Goal: Task Accomplishment & Management: Manage account settings

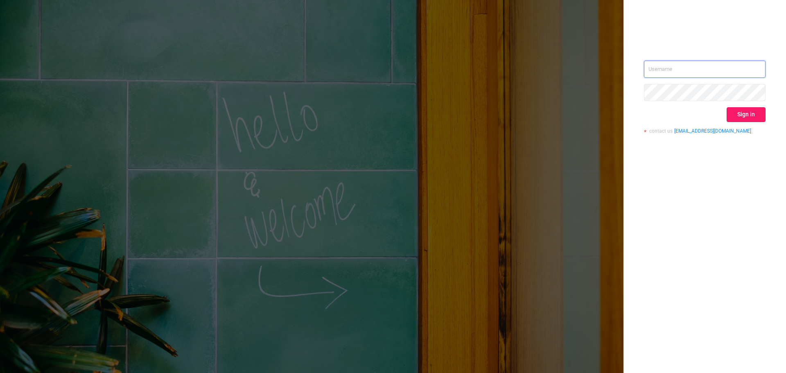
type input "[EMAIL_ADDRESS][DOMAIN_NAME]"
click at [760, 116] on button "Sign in" at bounding box center [746, 114] width 39 height 15
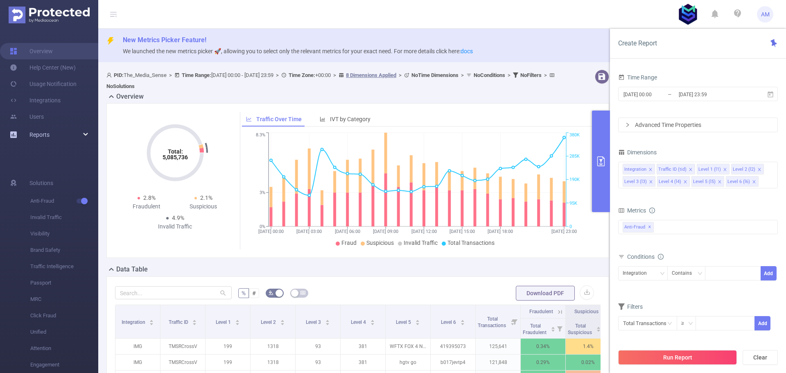
click at [76, 136] on div "Reports" at bounding box center [49, 135] width 98 height 16
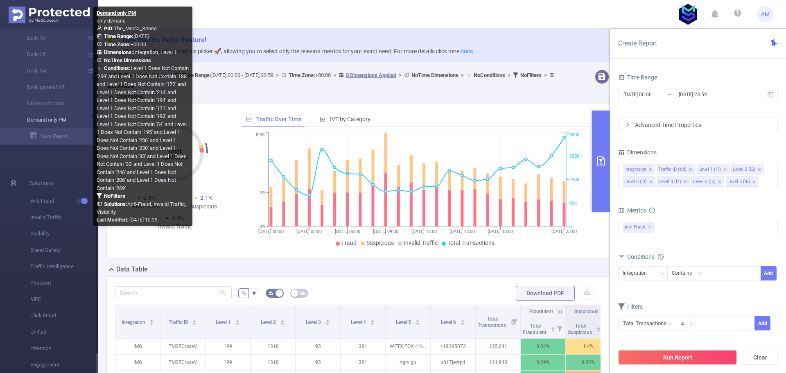
click at [70, 117] on link "Demand only PM" at bounding box center [52, 120] width 72 height 16
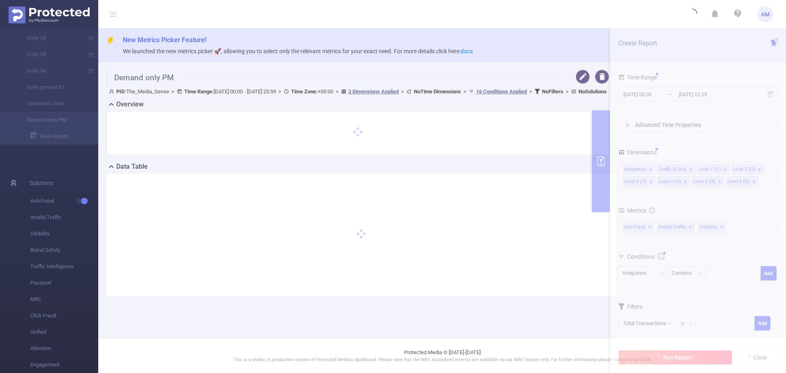
type input "[DATE] 00:00"
type input "[DATE] 23:59"
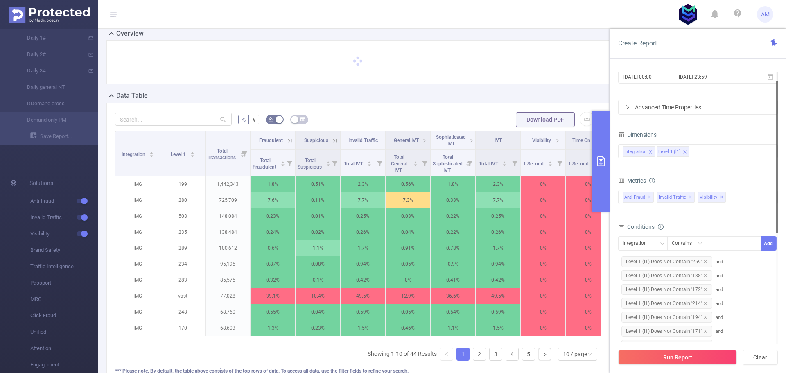
scroll to position [82, 0]
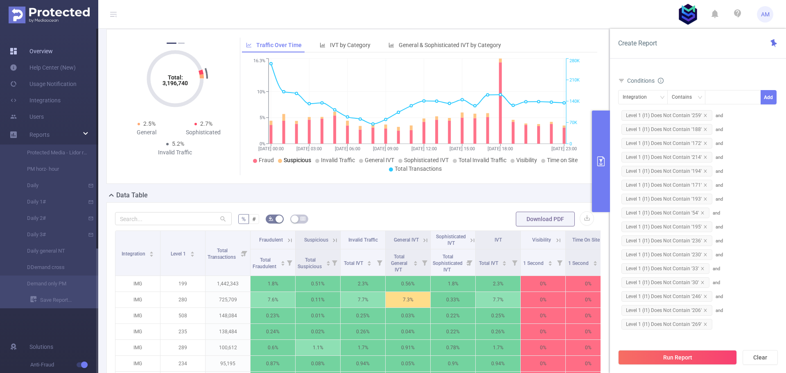
click at [53, 50] on link "Overview" at bounding box center [31, 51] width 43 height 16
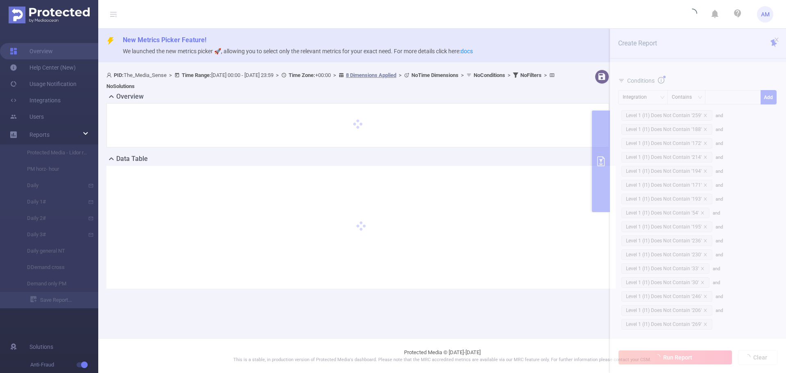
type input "[DATE] 00:00"
type input "[DATE] 23:59"
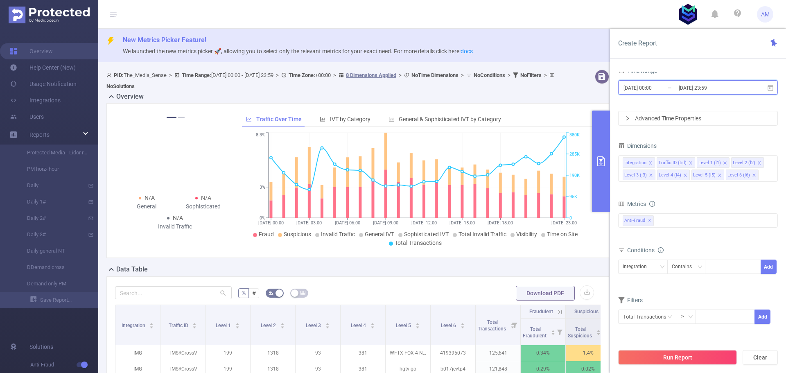
click at [660, 81] on span "[DATE] 00:00 _ [DATE] 23:59" at bounding box center [698, 87] width 160 height 14
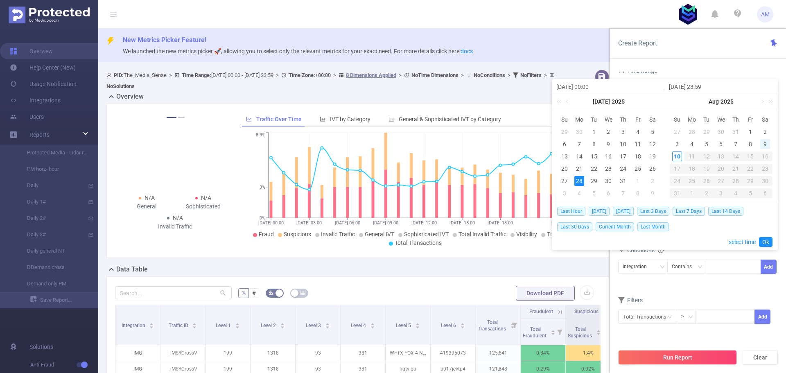
click at [767, 146] on div "9" at bounding box center [765, 144] width 10 height 10
click at [673, 158] on div "10" at bounding box center [677, 157] width 10 height 10
type input "[DATE] 00:00"
type input "[DATE] 23:59"
type input "[DATE] 00:00"
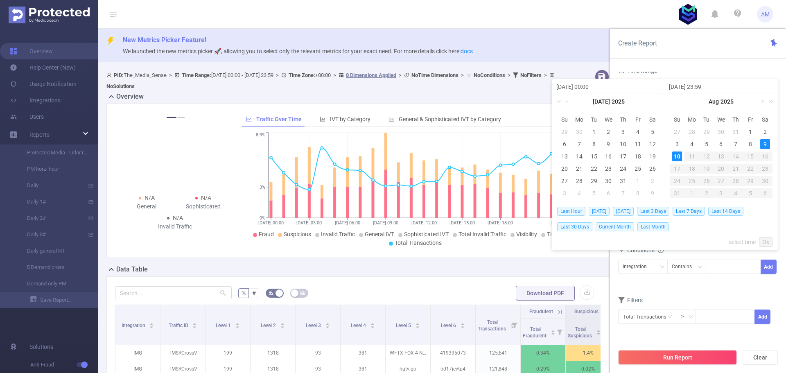
type input "[DATE] 23:59"
click at [704, 355] on button "Run Report" at bounding box center [677, 357] width 119 height 15
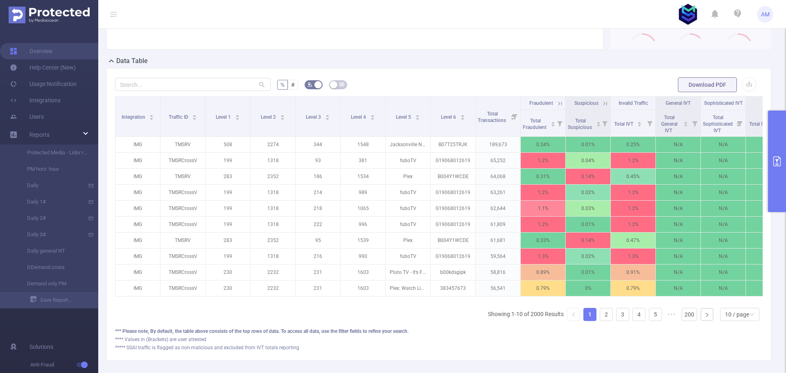
scroll to position [205, 0]
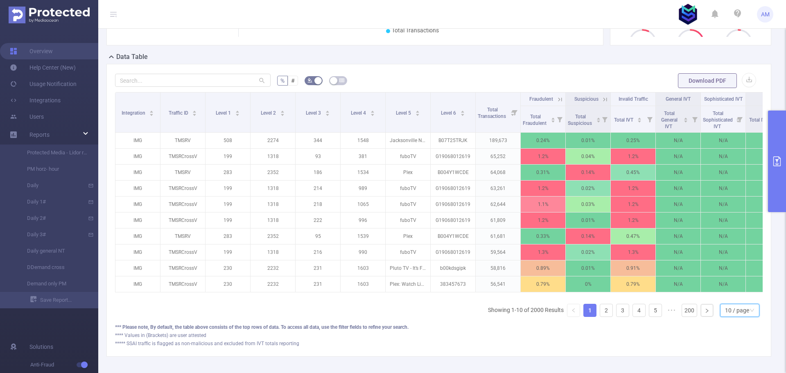
click at [733, 317] on div "10 / page" at bounding box center [737, 310] width 24 height 12
click at [735, 303] on li "50 / page" at bounding box center [733, 301] width 39 height 13
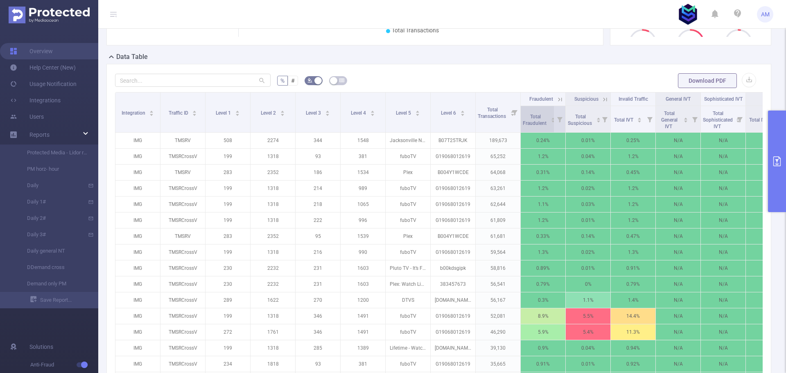
click at [541, 127] on div "Total Fraudulent" at bounding box center [539, 119] width 33 height 15
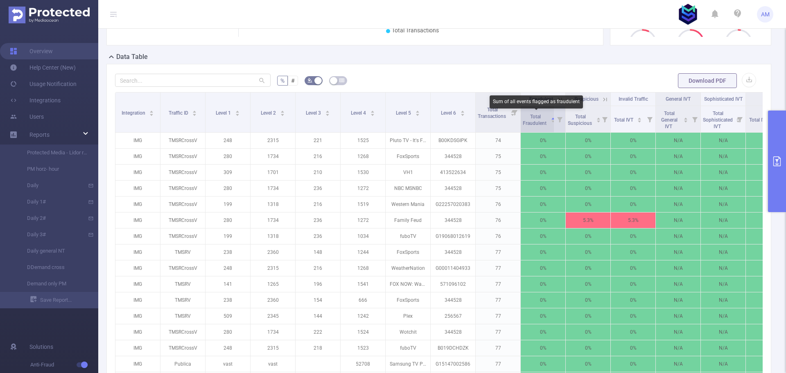
click at [539, 125] on span "Total Fraudulent" at bounding box center [535, 120] width 25 height 12
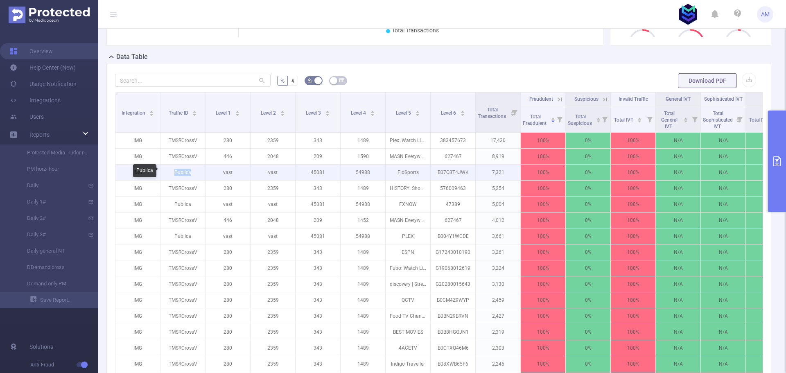
drag, startPoint x: 172, startPoint y: 172, endPoint x: 192, endPoint y: 171, distance: 19.7
click at [192, 171] on p "Publica" at bounding box center [183, 173] width 45 height 16
copy p "Publica"
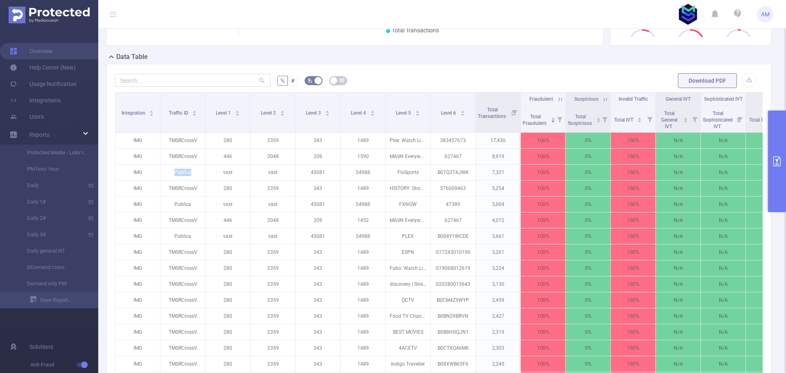
click at [776, 154] on button "primary" at bounding box center [777, 162] width 18 height 102
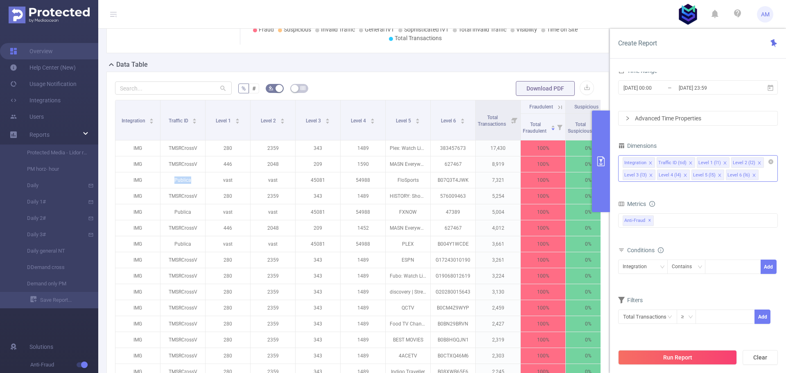
click at [652, 161] on icon "icon: close" at bounding box center [650, 162] width 3 height 3
click at [651, 268] on div "Traffic ID (tid)" at bounding box center [641, 267] width 36 height 14
click at [651, 284] on li "Traffic ID (tid)" at bounding box center [643, 283] width 50 height 13
click at [697, 268] on icon "icon: down" at bounding box center [699, 267] width 5 height 5
click at [693, 308] on li "Is Not" at bounding box center [694, 309] width 54 height 13
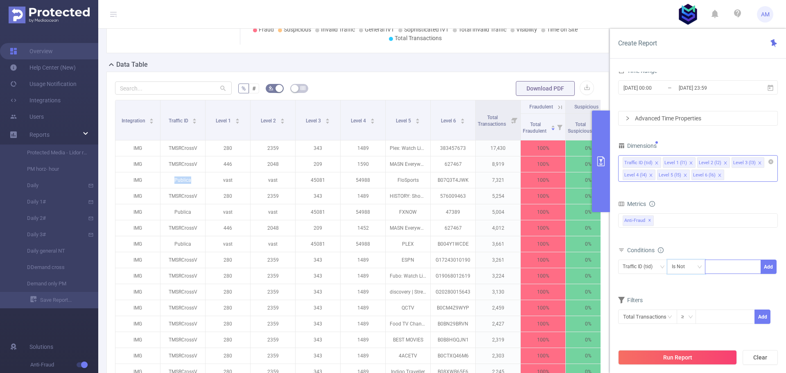
click at [725, 269] on div at bounding box center [733, 267] width 47 height 14
paste input "Publica"
type input "Publica"
click at [731, 283] on li "Publica" at bounding box center [733, 283] width 56 height 13
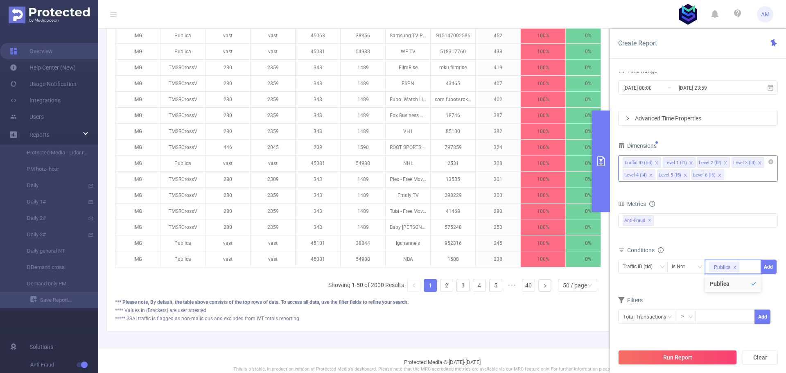
scroll to position [892, 0]
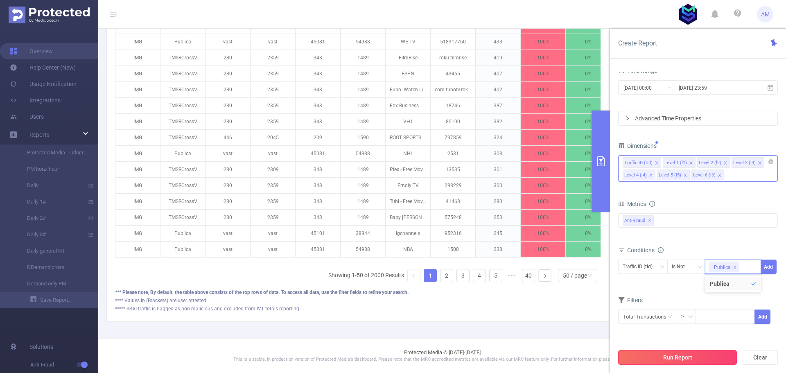
click at [710, 359] on button "Run Report" at bounding box center [677, 357] width 119 height 15
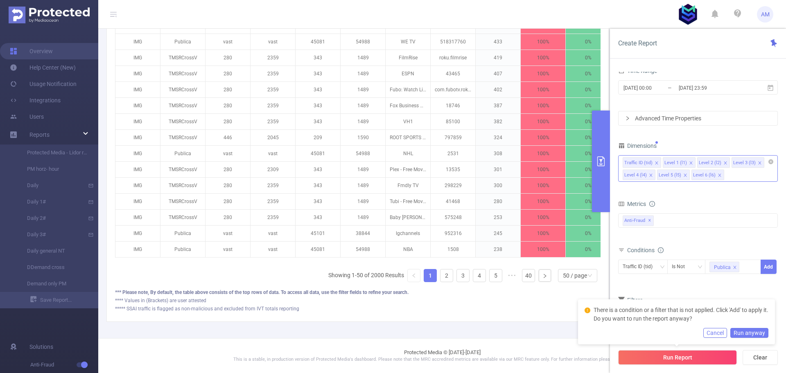
click at [731, 281] on div "Traffic ID (tid) Is Not Publica Add" at bounding box center [698, 269] width 160 height 23
click at [743, 265] on input at bounding box center [743, 267] width 4 height 11
click at [692, 360] on button "Run Report" at bounding box center [677, 357] width 119 height 15
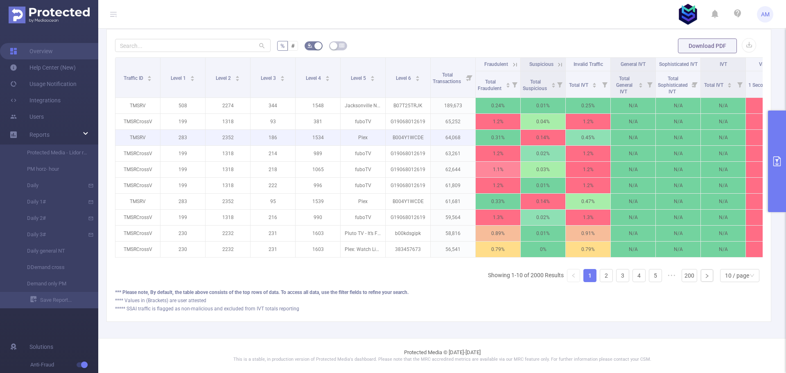
scroll to position [246, 0]
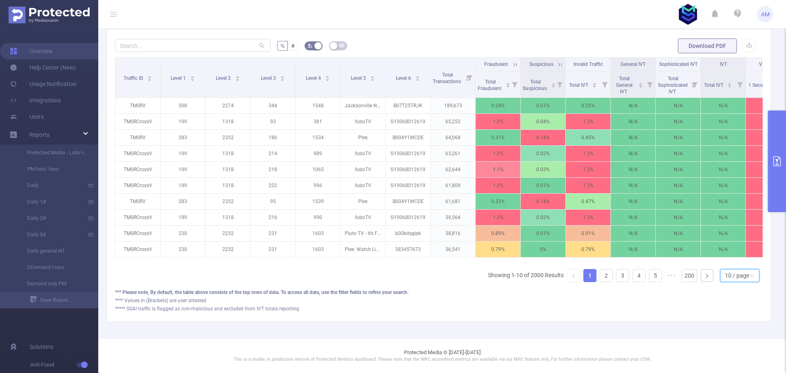
click at [750, 278] on icon "icon: down" at bounding box center [752, 276] width 5 height 6
click at [740, 264] on li "50 / page" at bounding box center [733, 266] width 39 height 13
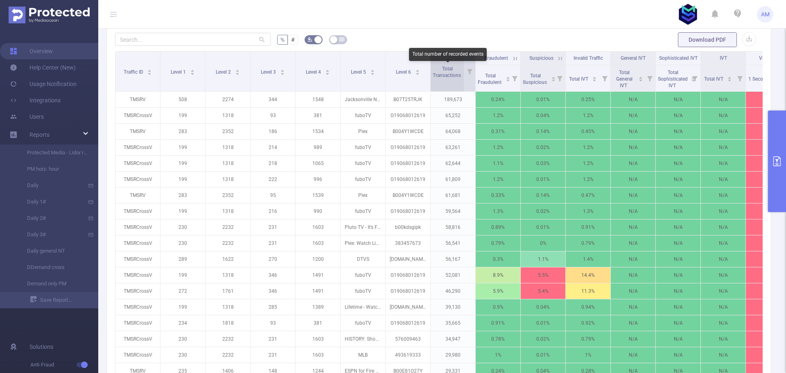
click at [446, 70] on span "Total Transactions" at bounding box center [447, 72] width 29 height 12
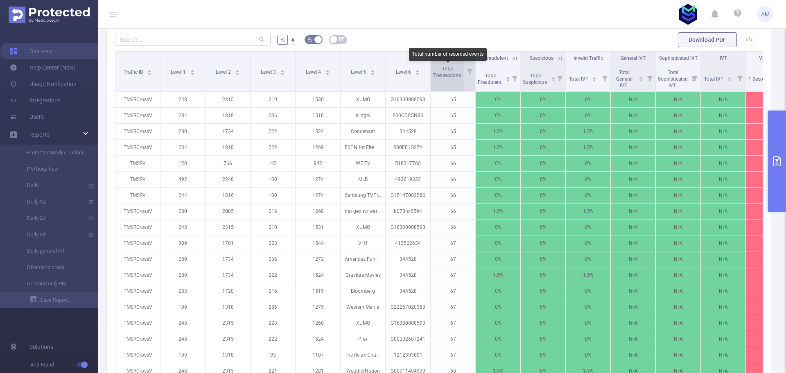
click at [446, 70] on span "Total Transactions" at bounding box center [447, 72] width 29 height 12
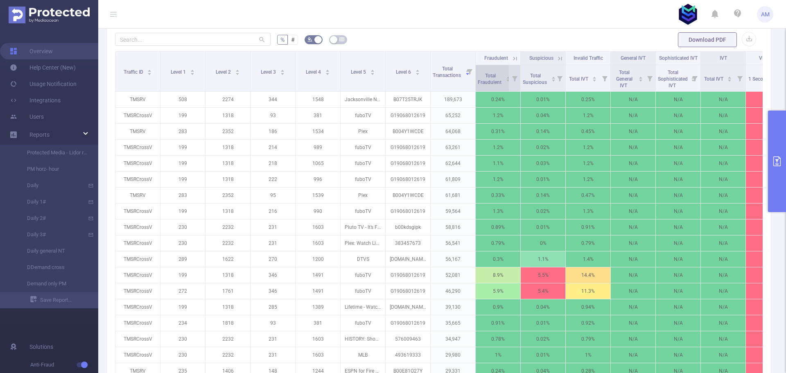
click at [484, 78] on span "Total Fraudulent" at bounding box center [490, 79] width 25 height 12
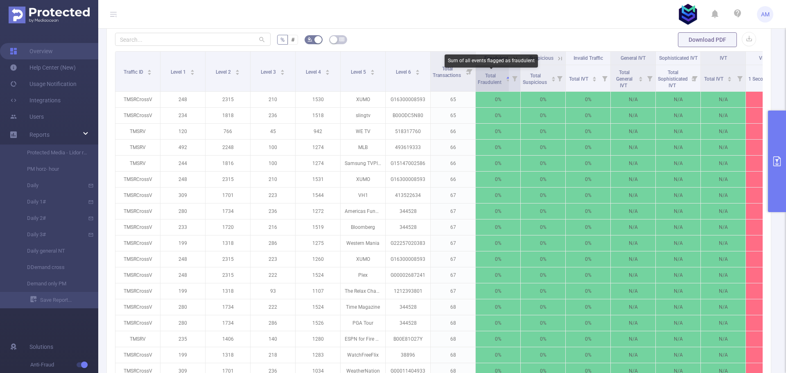
click at [484, 78] on span "Total Fraudulent" at bounding box center [490, 79] width 25 height 12
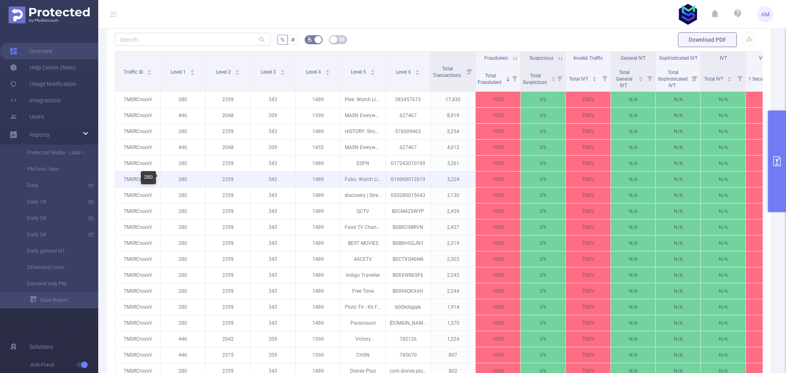
click at [179, 179] on p "280" at bounding box center [183, 180] width 45 height 16
copy p "280"
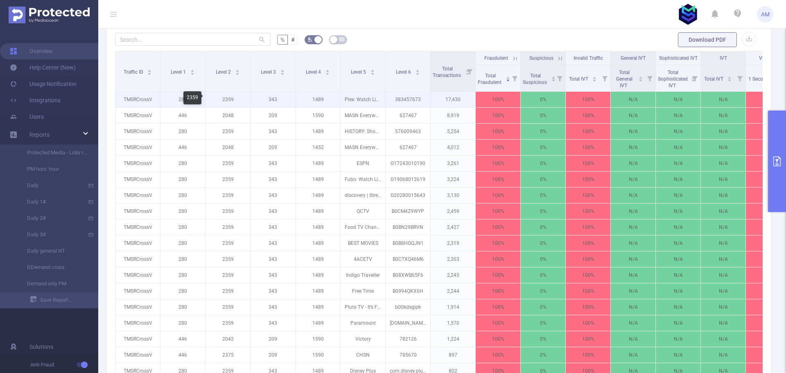
click at [228, 101] on p "2359" at bounding box center [228, 100] width 45 height 16
copy p "2359"
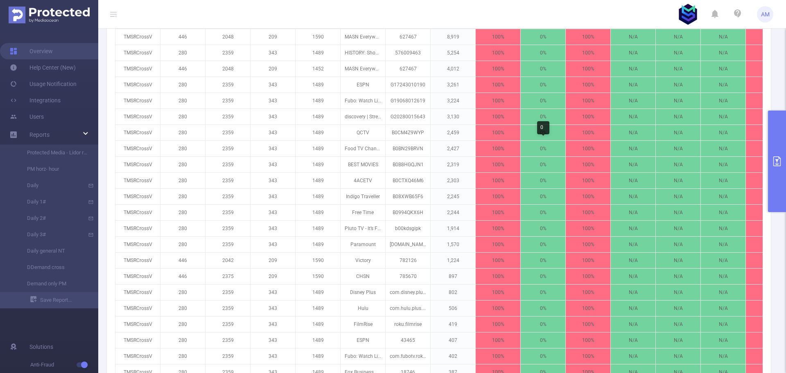
scroll to position [328, 0]
drag, startPoint x: 778, startPoint y: 156, endPoint x: 735, endPoint y: 164, distance: 43.7
click at [778, 156] on button "primary" at bounding box center [777, 162] width 18 height 102
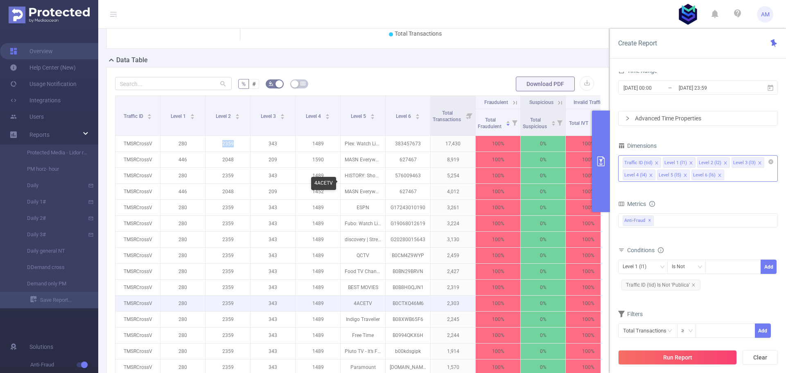
scroll to position [205, 0]
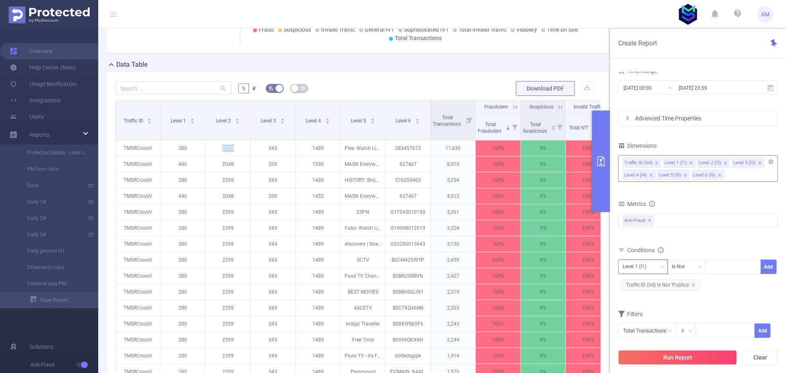
click at [638, 266] on div "Level 1 (l1)" at bounding box center [637, 267] width 29 height 14
click at [645, 309] on li "Level 2 (l2)" at bounding box center [643, 309] width 50 height 13
click at [726, 268] on div at bounding box center [733, 267] width 47 height 14
paste input "2359"
type input "2359"
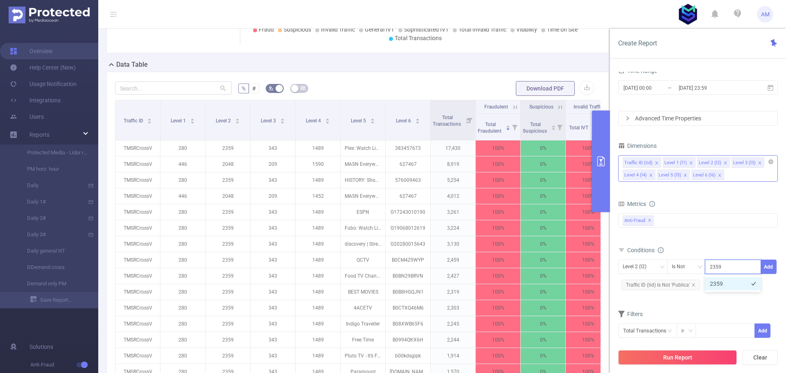
click at [722, 285] on li "2359" at bounding box center [733, 283] width 56 height 13
click at [771, 267] on button "Add" at bounding box center [769, 267] width 16 height 14
drag, startPoint x: 238, startPoint y: 5, endPoint x: 699, endPoint y: 201, distance: 501.2
click at [699, 201] on div "Metrics" at bounding box center [698, 205] width 160 height 14
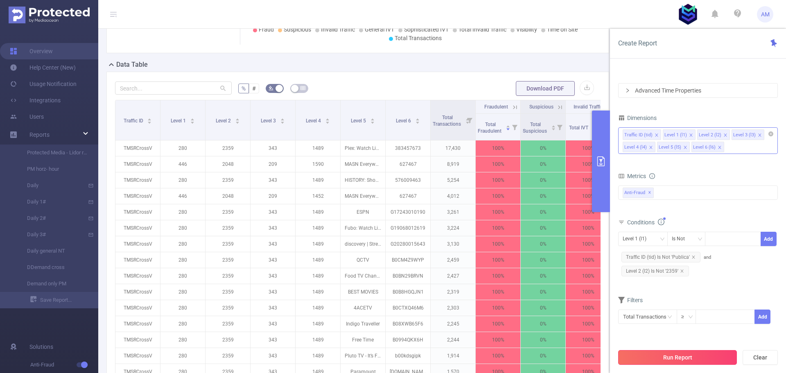
click at [698, 358] on button "Run Report" at bounding box center [677, 357] width 119 height 15
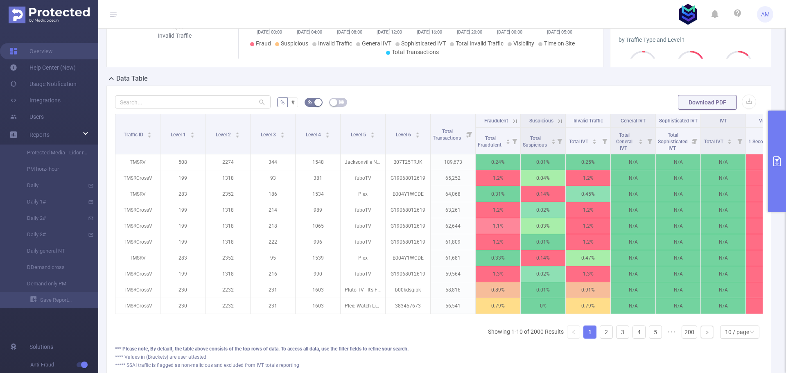
scroll to position [192, 0]
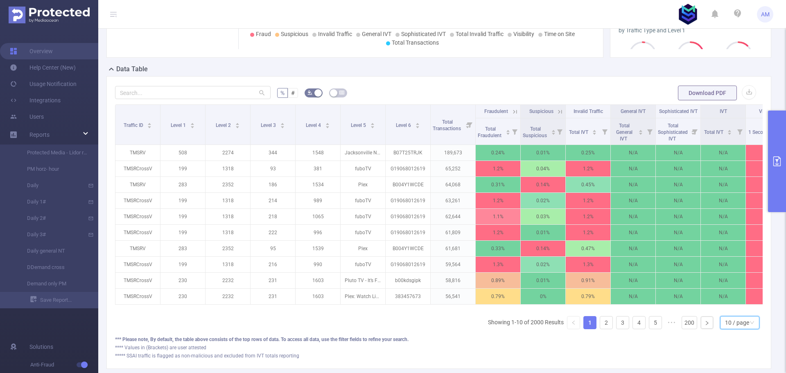
click at [730, 329] on div "10 / page" at bounding box center [737, 323] width 24 height 12
click at [734, 314] on li "50 / page" at bounding box center [733, 314] width 39 height 13
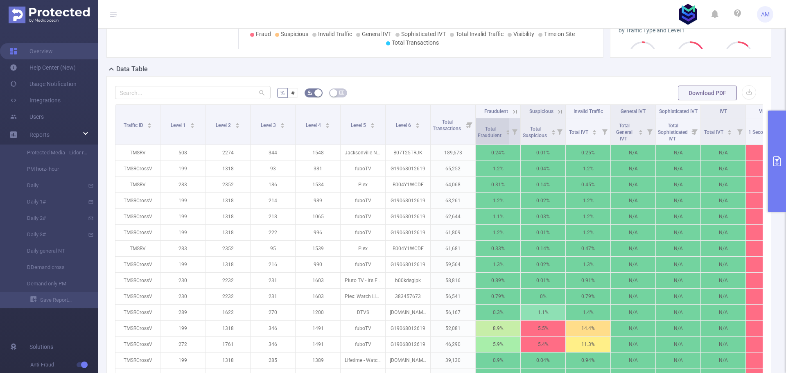
click at [495, 133] on span "Total Fraudulent" at bounding box center [490, 132] width 25 height 12
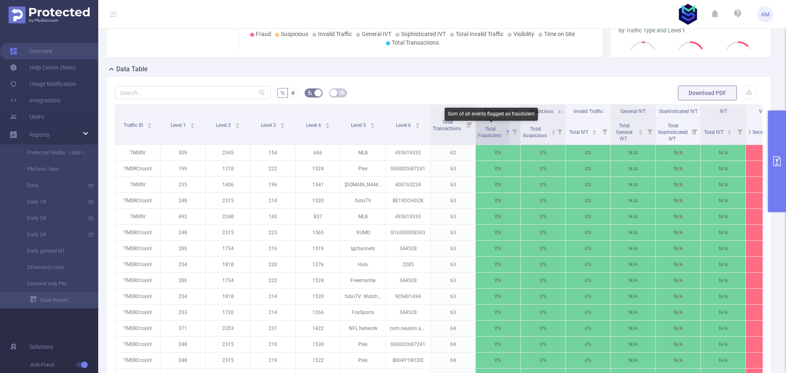
click at [495, 133] on span "Total Fraudulent" at bounding box center [490, 132] width 25 height 12
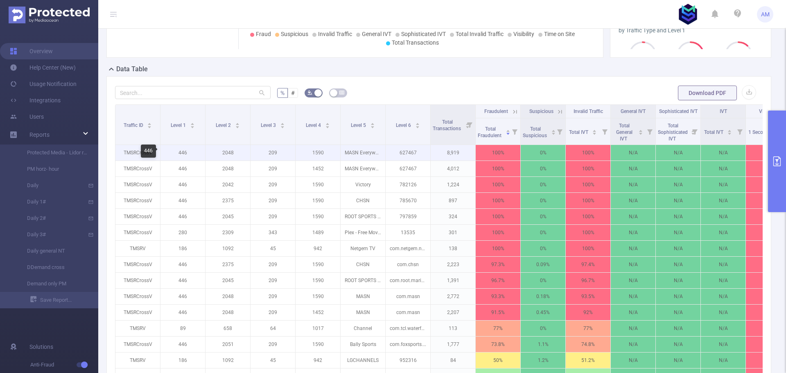
click at [183, 154] on p "446" at bounding box center [183, 153] width 45 height 16
copy p "446"
click at [231, 152] on p "2048" at bounding box center [228, 153] width 45 height 16
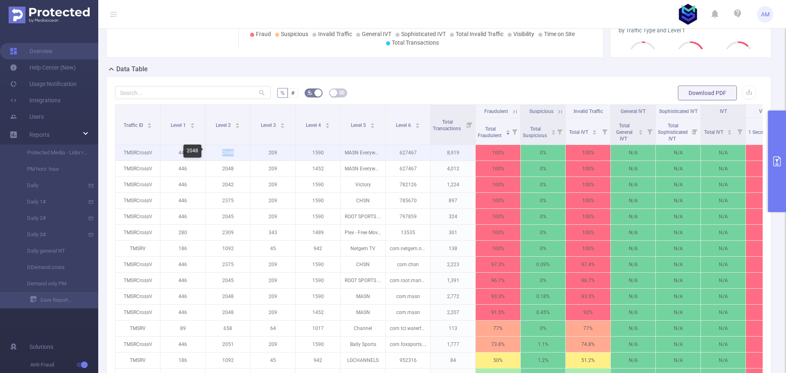
copy p "2048"
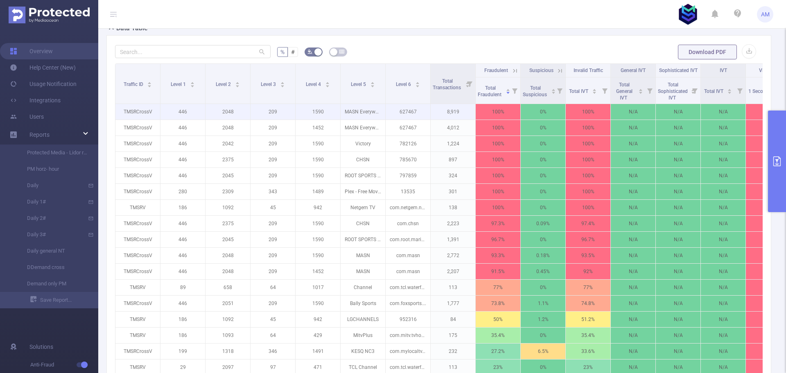
click at [250, 113] on td "2048" at bounding box center [228, 112] width 45 height 16
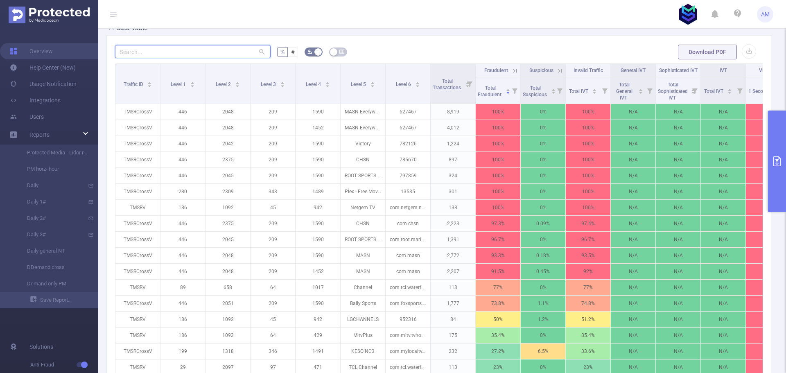
click at [175, 52] on input "text" at bounding box center [193, 51] width 156 height 13
paste input "2048"
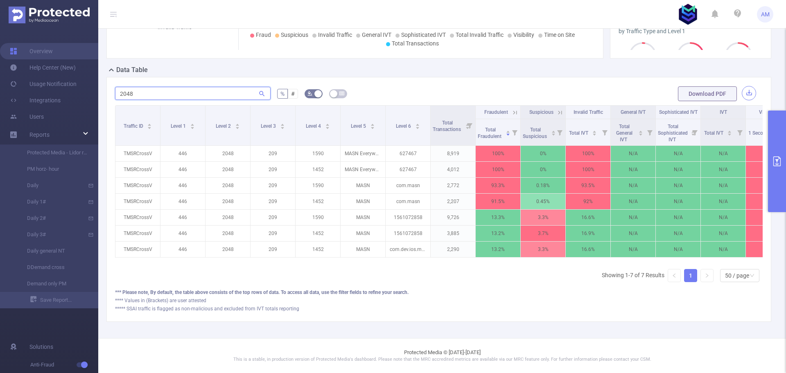
type input "2048"
click at [746, 86] on button "button" at bounding box center [749, 93] width 14 height 14
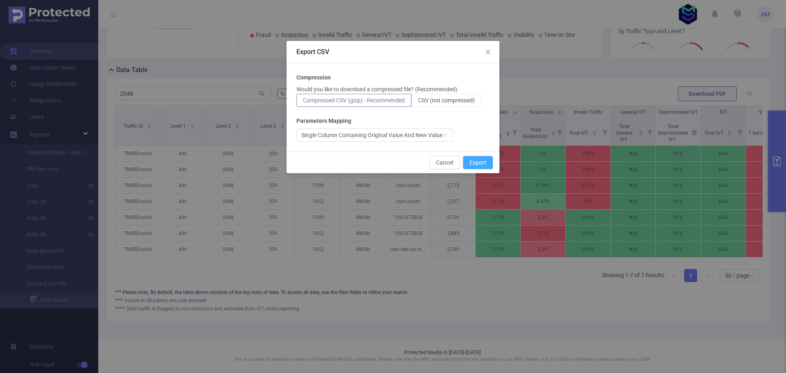
click at [477, 161] on button "Export" at bounding box center [478, 162] width 30 height 13
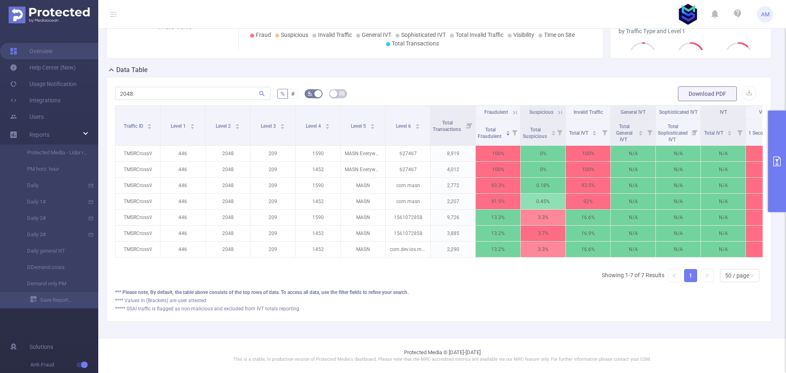
click at [515, 109] on icon at bounding box center [514, 112] width 7 height 7
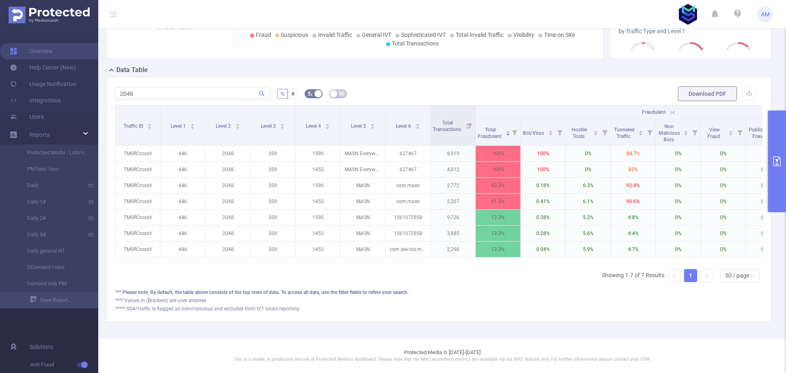
drag, startPoint x: 672, startPoint y: 106, endPoint x: 670, endPoint y: 85, distance: 20.5
click at [672, 109] on icon at bounding box center [672, 112] width 7 height 7
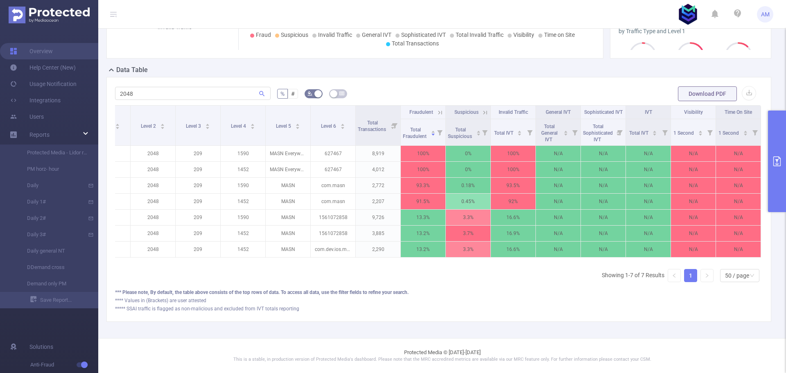
scroll to position [0, 81]
click at [437, 109] on icon at bounding box center [440, 112] width 7 height 7
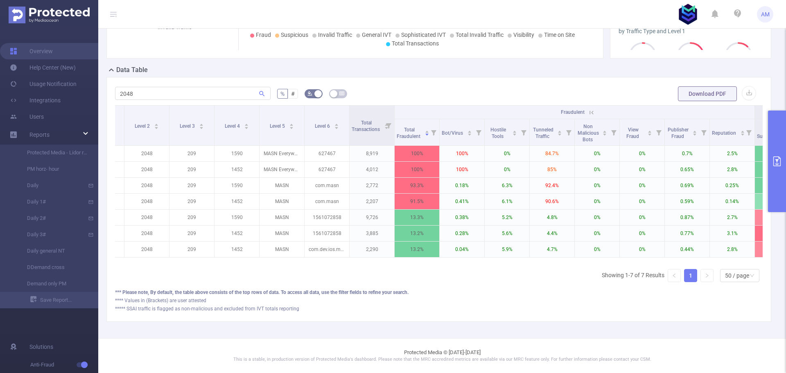
click at [590, 109] on icon at bounding box center [591, 112] width 7 height 7
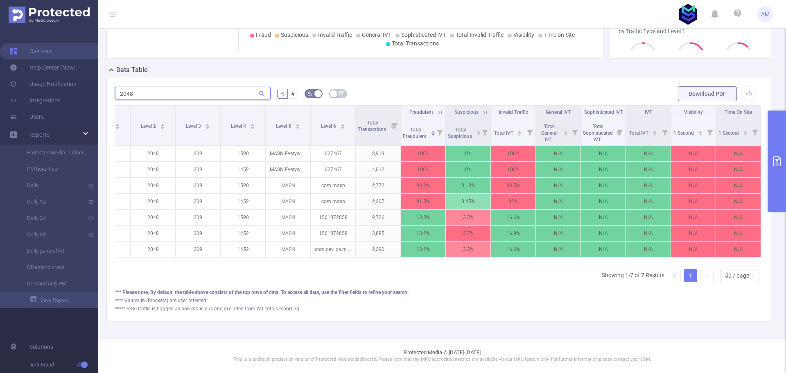
click at [138, 87] on input "2048" at bounding box center [193, 93] width 156 height 13
drag, startPoint x: 131, startPoint y: 87, endPoint x: 117, endPoint y: 88, distance: 14.0
click at [117, 88] on input "2048" at bounding box center [193, 93] width 156 height 13
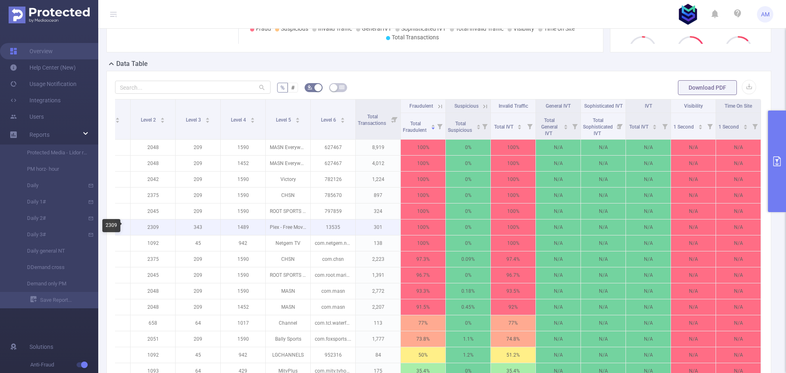
click at [147, 227] on p "2309" at bounding box center [153, 227] width 45 height 16
copy p "2309"
click at [147, 228] on p "2309" at bounding box center [153, 227] width 45 height 16
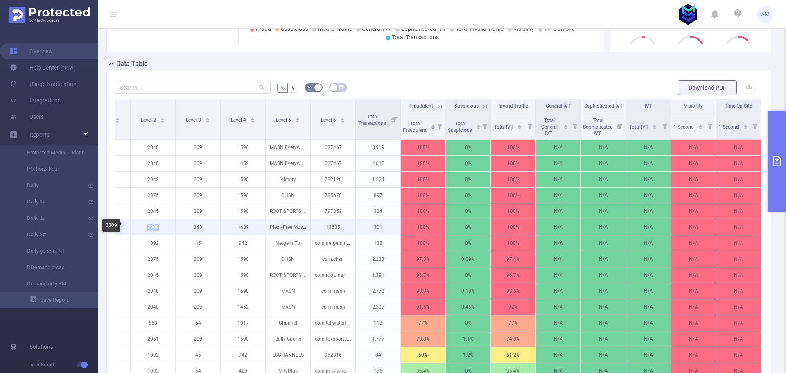
click at [131, 226] on p "2309" at bounding box center [153, 227] width 45 height 16
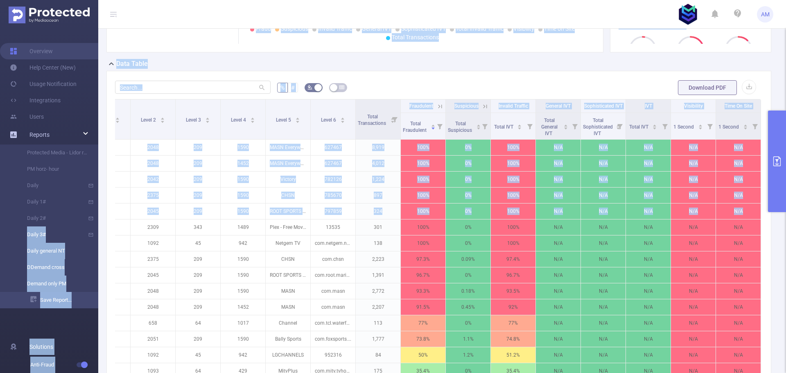
drag, startPoint x: 130, startPoint y: 226, endPoint x: 79, endPoint y: 229, distance: 50.9
click at [79, 229] on section "Overview Help Center (New) Usage Notification Integrations Users Reports Protec…" at bounding box center [393, 186] width 786 height 373
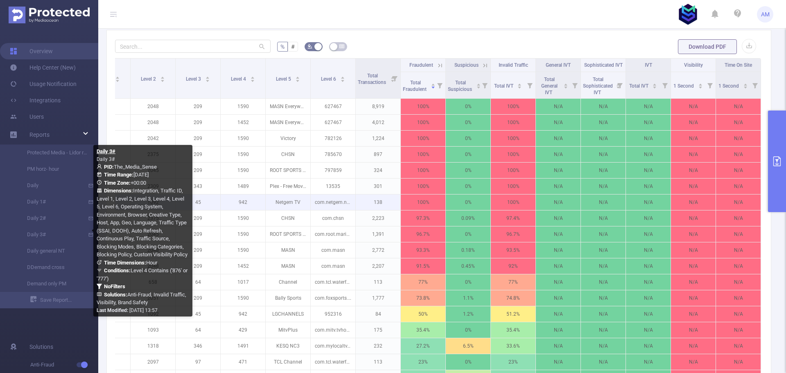
click at [235, 222] on p "1590" at bounding box center [243, 218] width 45 height 16
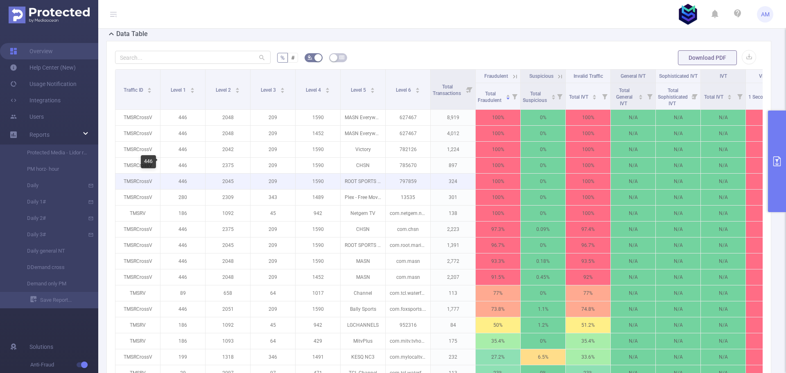
scroll to position [246, 0]
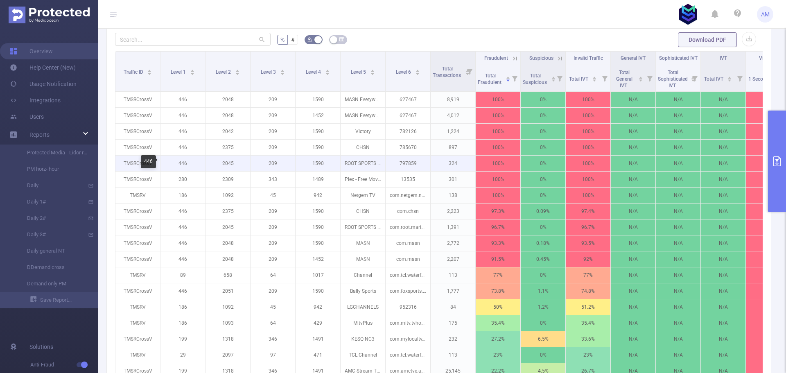
click at [183, 164] on p "446" at bounding box center [183, 164] width 45 height 16
copy p "446"
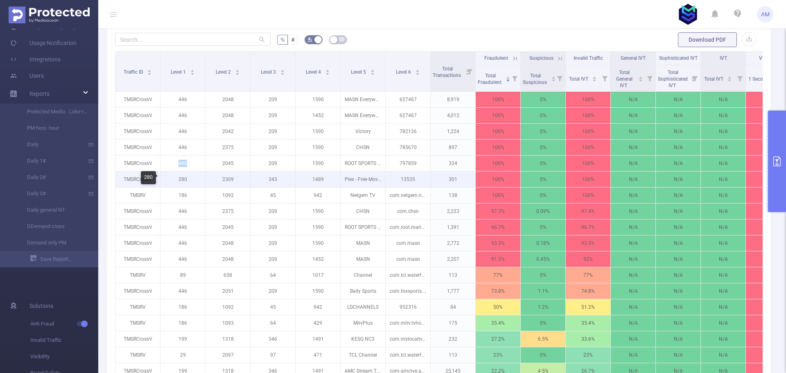
click at [182, 180] on p "280" at bounding box center [183, 180] width 45 height 16
copy p "280"
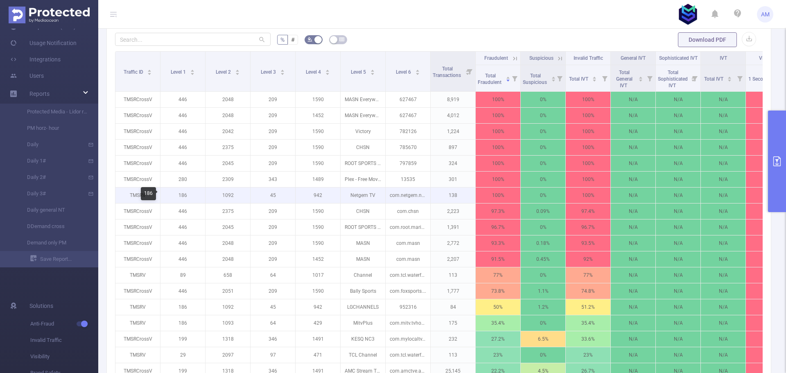
click at [183, 197] on p "186" at bounding box center [183, 196] width 45 height 16
copy p "186"
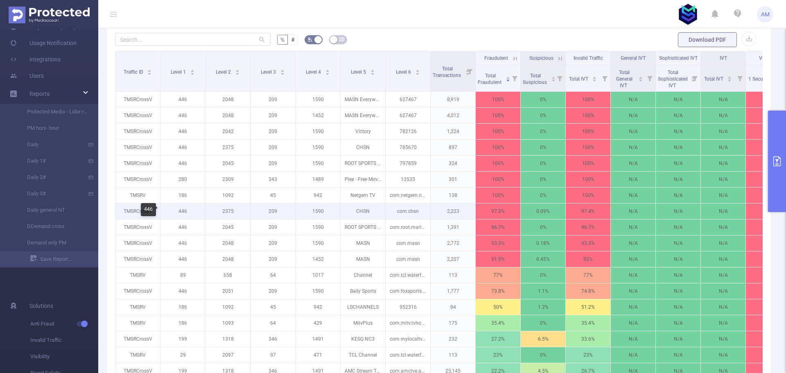
click at [182, 214] on p "446" at bounding box center [183, 212] width 45 height 16
copy p "446"
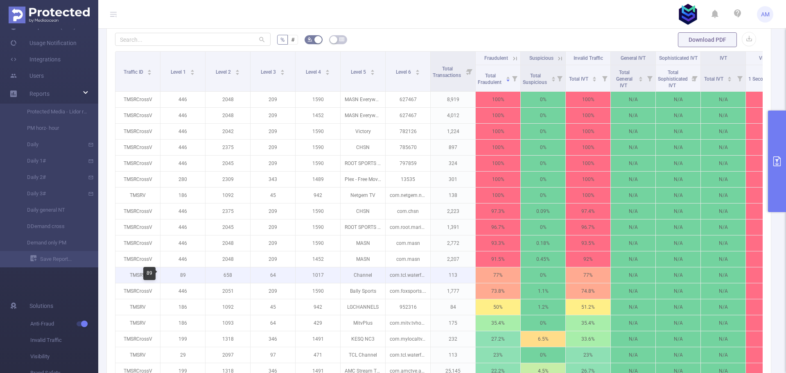
click at [185, 275] on p "89" at bounding box center [183, 275] width 45 height 16
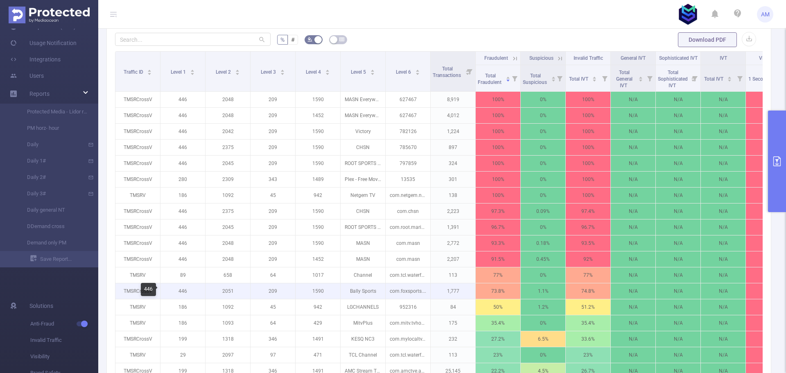
click at [183, 291] on p "446" at bounding box center [183, 291] width 45 height 16
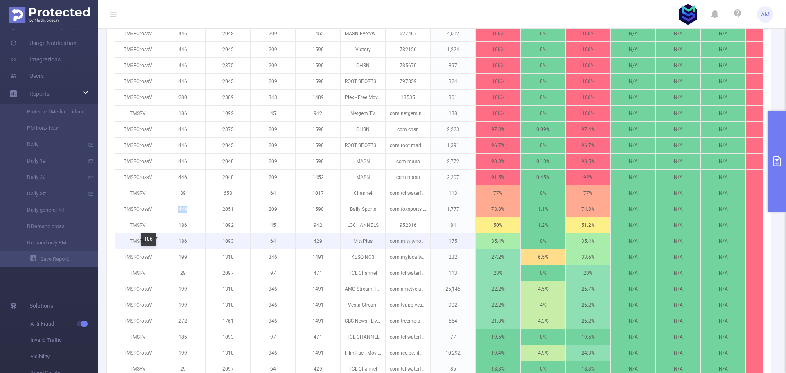
scroll to position [369, 0]
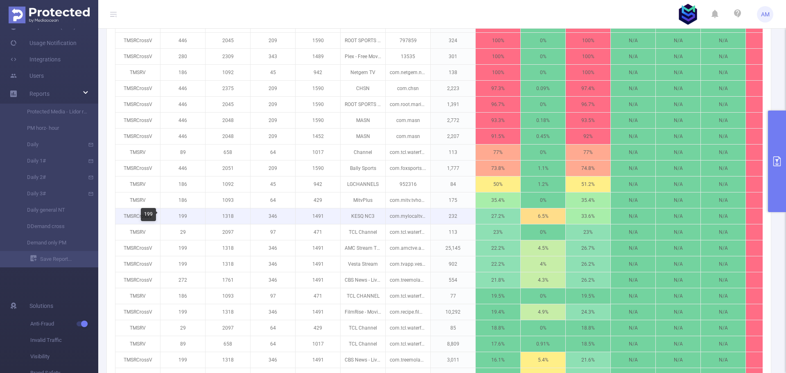
click at [182, 216] on p "199" at bounding box center [183, 216] width 45 height 16
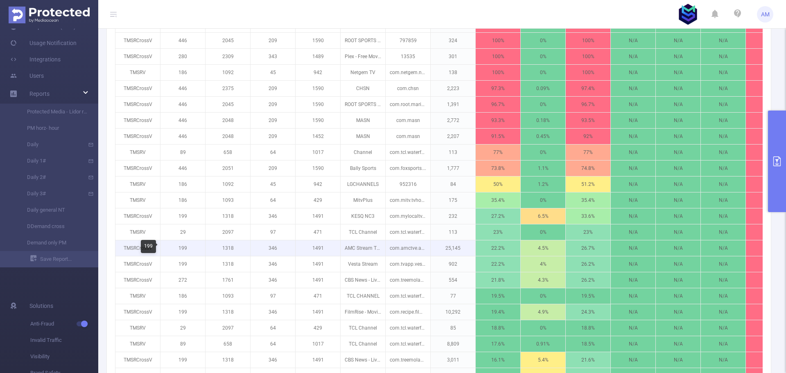
click at [184, 248] on p "199" at bounding box center [183, 248] width 45 height 16
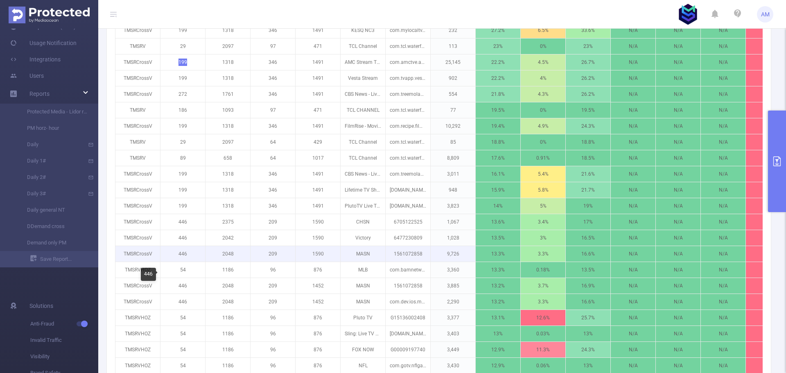
scroll to position [573, 0]
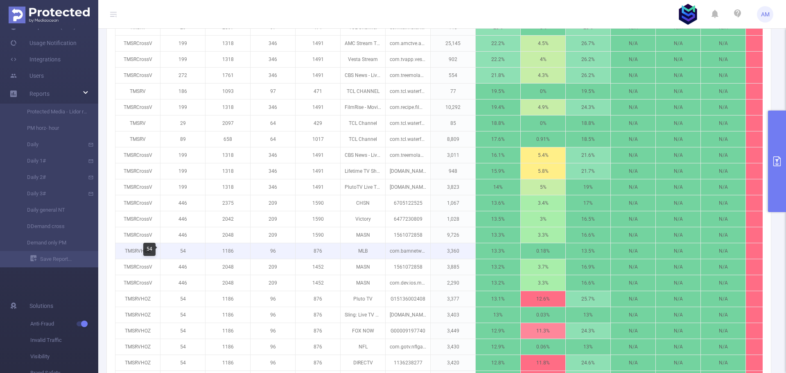
click at [182, 251] on p "54" at bounding box center [183, 251] width 45 height 16
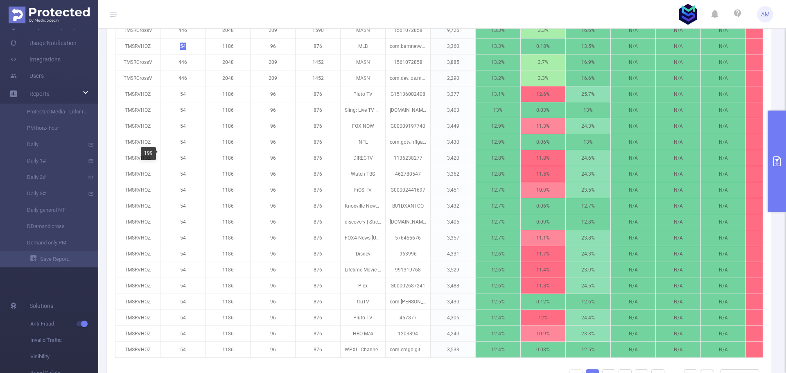
scroll to position [819, 0]
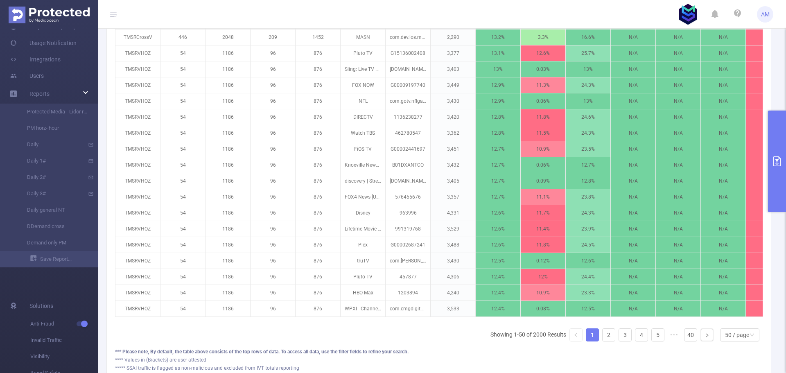
click at [773, 169] on button "primary" at bounding box center [777, 162] width 18 height 102
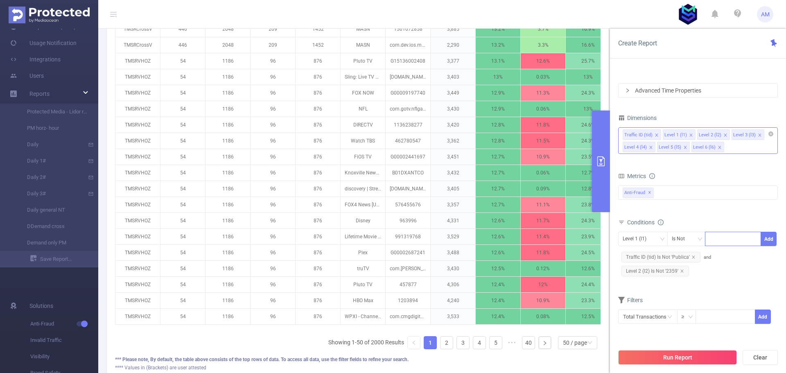
click at [717, 237] on div at bounding box center [733, 239] width 47 height 14
paste input "54"
type input "54"
click at [775, 240] on button "Add" at bounding box center [769, 239] width 16 height 14
click at [690, 358] on button "Run Report" at bounding box center [677, 357] width 119 height 15
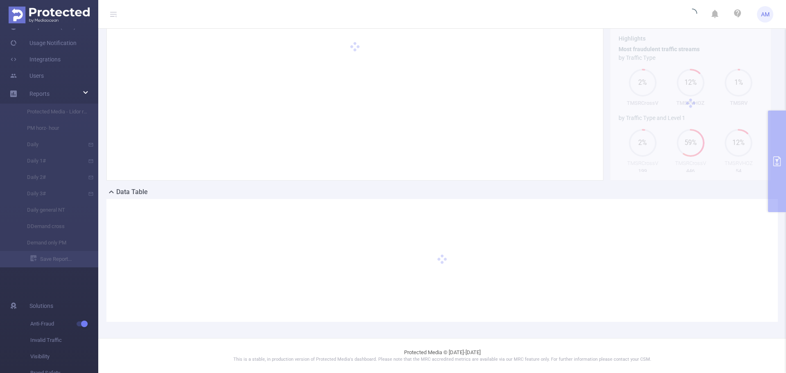
scroll to position [70, 0]
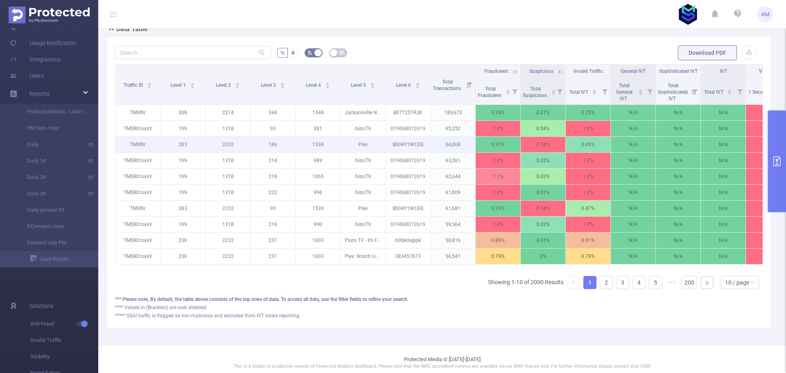
scroll to position [233, 0]
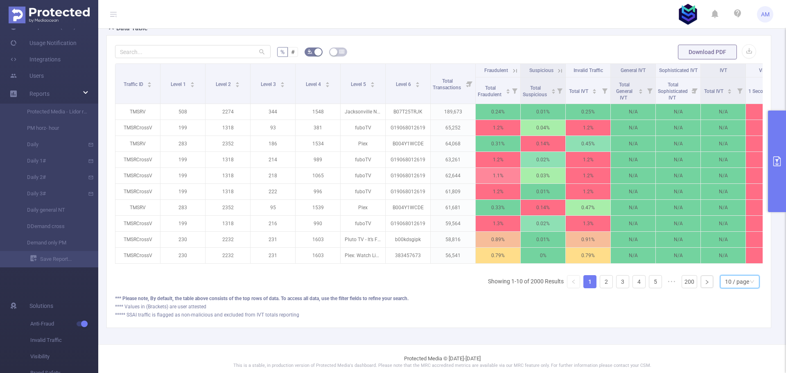
click at [737, 287] on div "10 / page" at bounding box center [737, 282] width 24 height 12
click at [733, 274] on li "50 / page" at bounding box center [733, 273] width 39 height 13
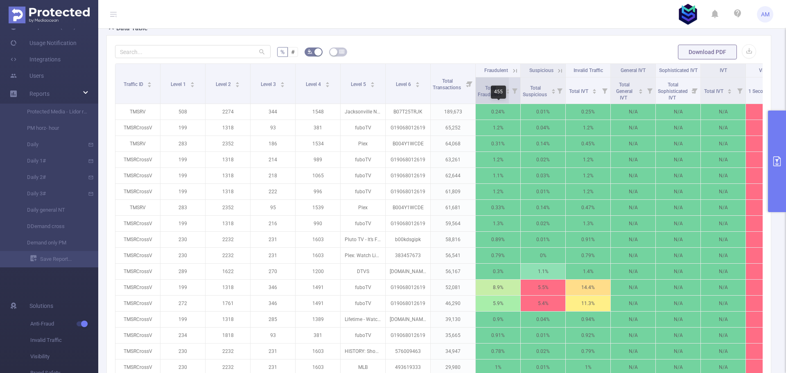
click at [491, 93] on span "Total Fraudulent" at bounding box center [490, 91] width 25 height 12
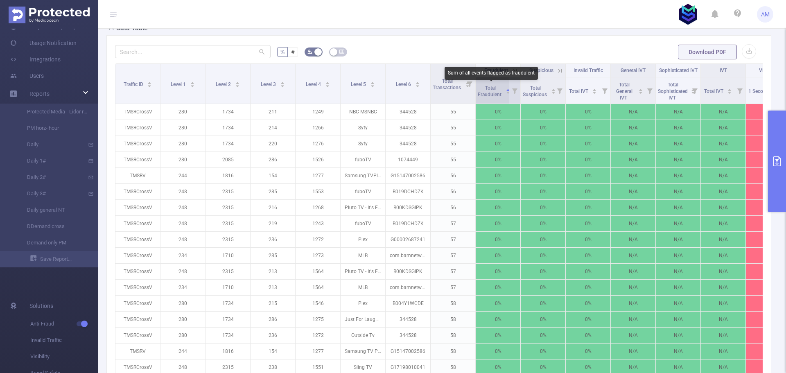
click at [491, 93] on span "Total Fraudulent" at bounding box center [490, 91] width 25 height 12
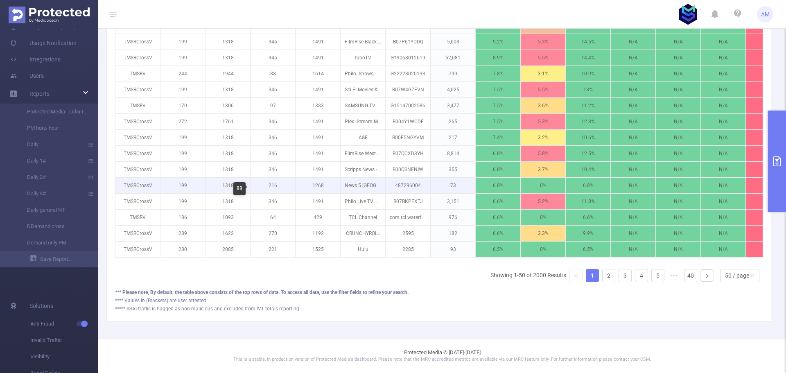
scroll to position [885, 0]
click at [171, 178] on p "199" at bounding box center [183, 186] width 45 height 16
click at [182, 179] on p "199" at bounding box center [183, 186] width 45 height 16
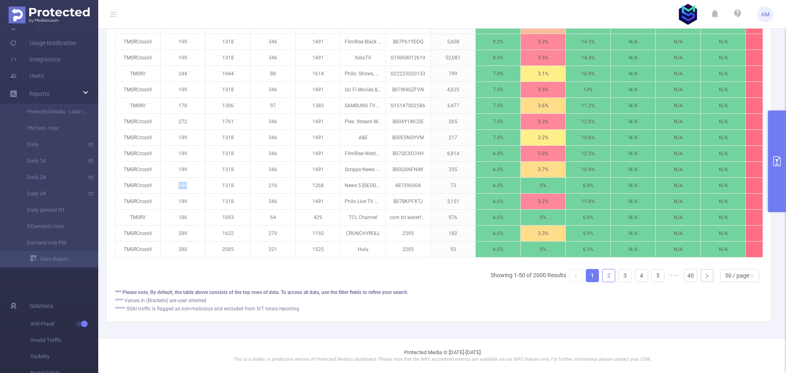
click at [603, 274] on link "2" at bounding box center [609, 275] width 12 height 12
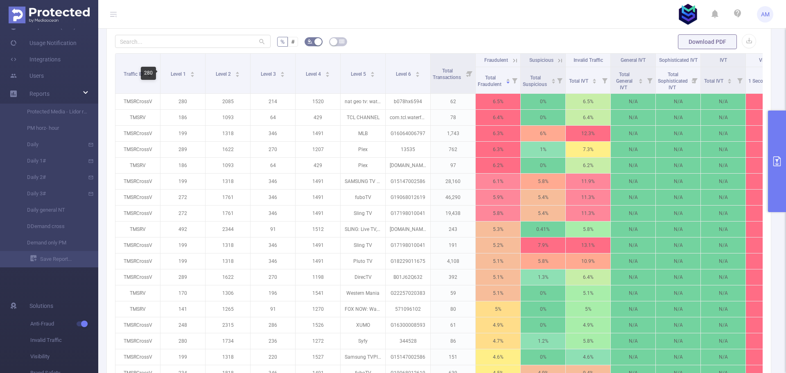
scroll to position [229, 0]
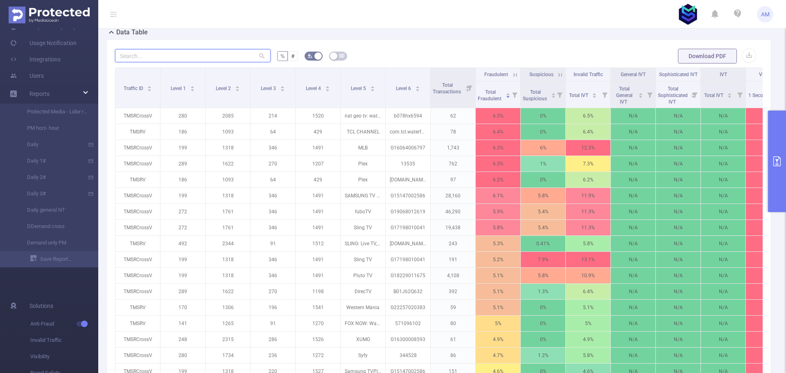
click at [155, 59] on input "text" at bounding box center [193, 55] width 156 height 13
paste input "199"
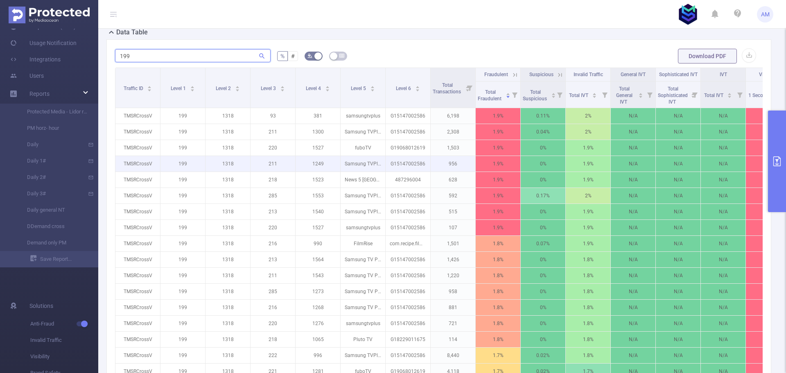
scroll to position [270, 0]
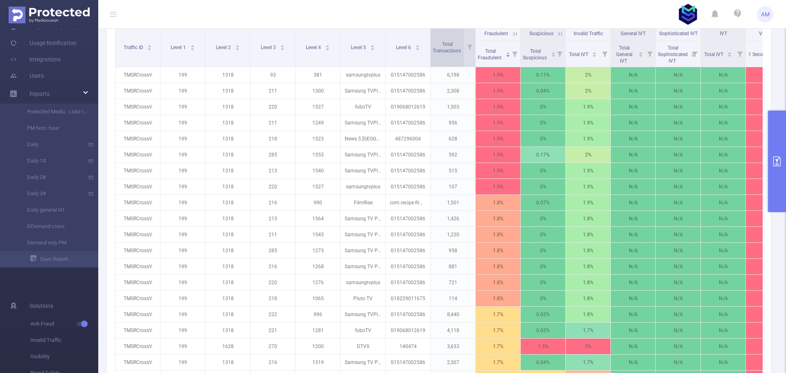
type input "199"
click at [439, 47] on span "Total Transactions" at bounding box center [447, 46] width 29 height 15
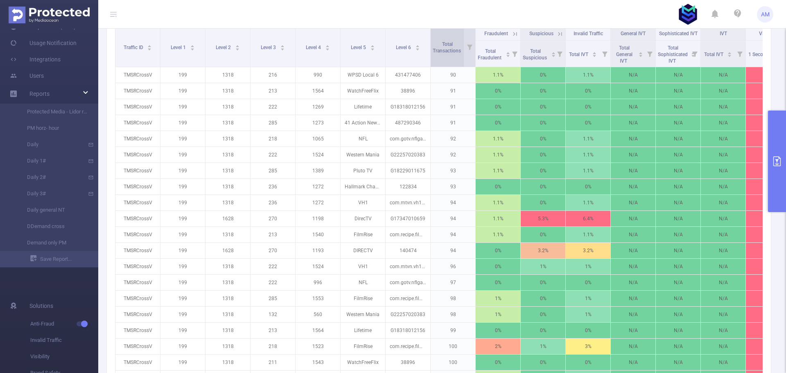
click at [442, 48] on span "Total Transactions" at bounding box center [447, 46] width 29 height 15
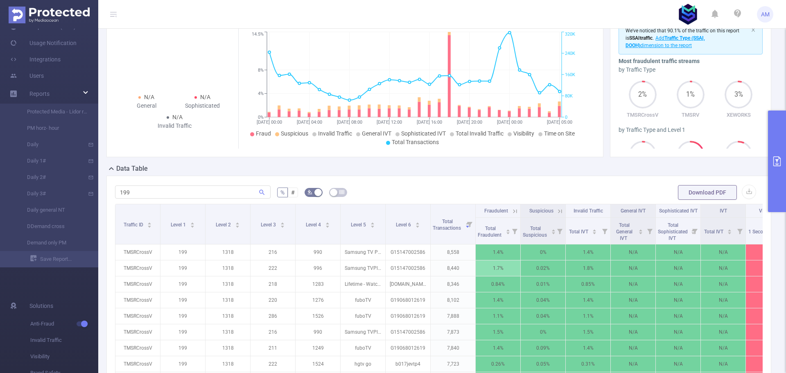
scroll to position [0, 0]
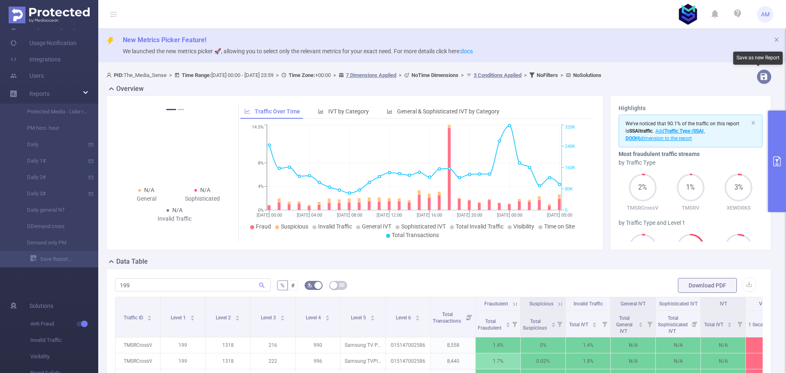
click at [760, 80] on button "button" at bounding box center [764, 77] width 14 height 14
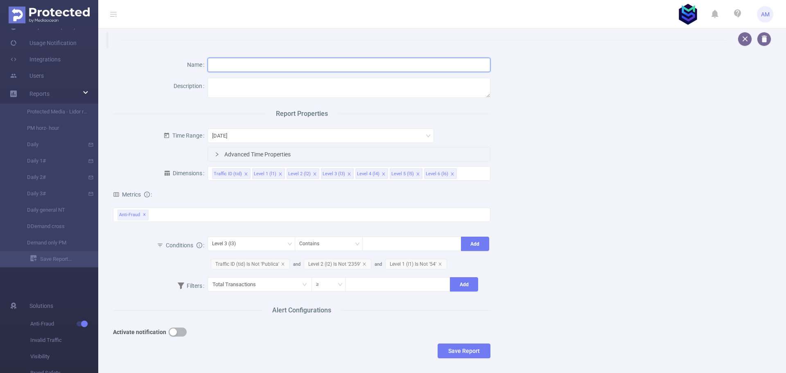
click at [260, 66] on input "text" at bounding box center [349, 65] width 283 height 14
drag, startPoint x: 280, startPoint y: 65, endPoint x: 116, endPoint y: 61, distance: 163.8
click at [116, 61] on div "Name Aבאושך PM שךך שבאןהשאט" at bounding box center [302, 65] width 378 height 21
type input "PM relavant activaty"
click at [248, 132] on div "[DATE]" at bounding box center [320, 136] width 217 height 14
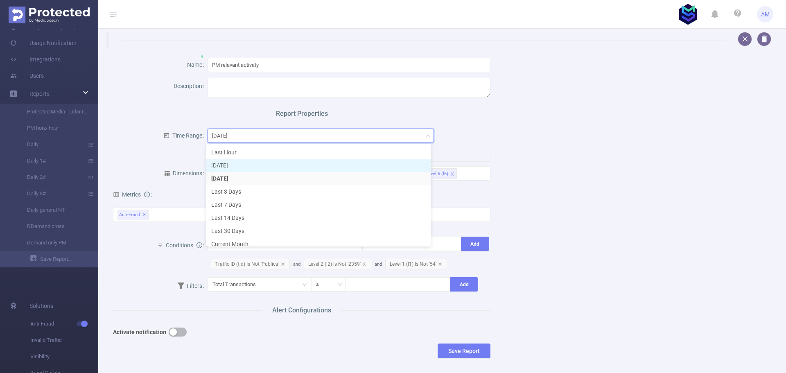
click at [233, 167] on li "[DATE]" at bounding box center [318, 165] width 224 height 13
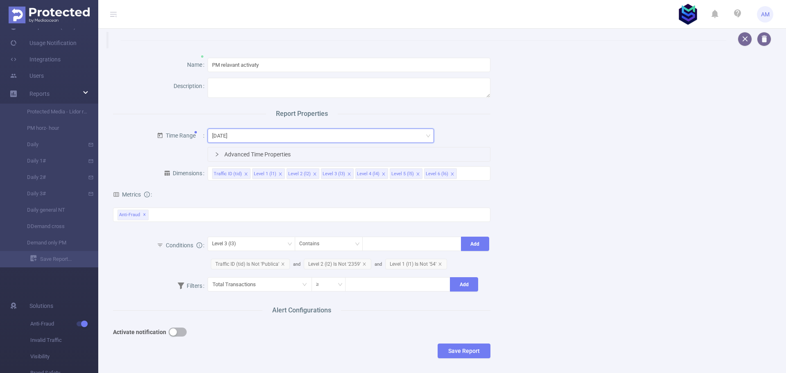
click at [248, 134] on div "[DATE]" at bounding box center [320, 136] width 217 height 14
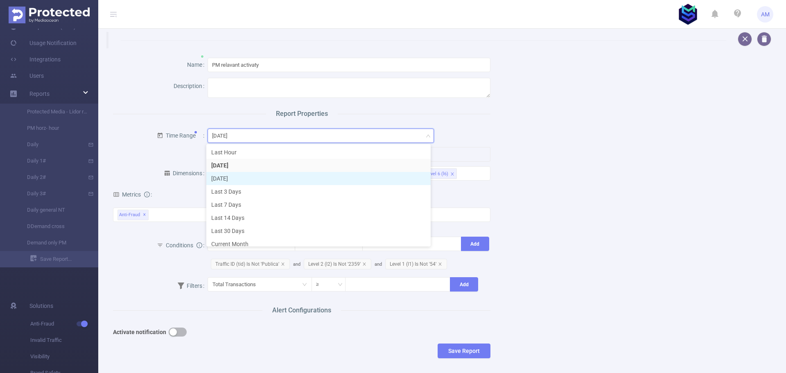
click at [231, 178] on li "[DATE]" at bounding box center [318, 178] width 224 height 13
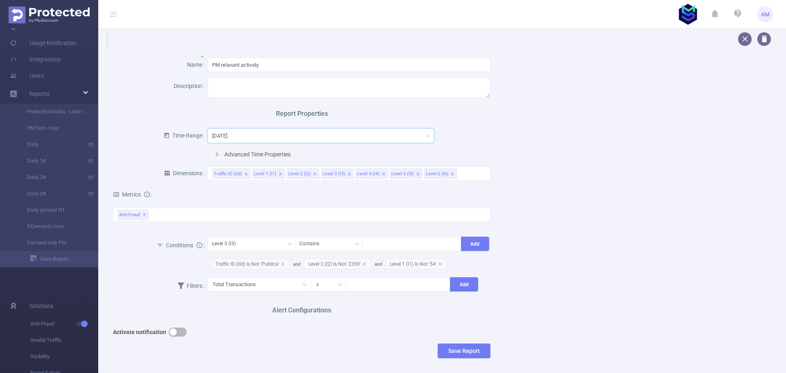
click at [193, 137] on span "Time Range" at bounding box center [182, 135] width 39 height 7
click at [167, 137] on icon at bounding box center [166, 135] width 7 height 7
click at [163, 136] on icon at bounding box center [166, 135] width 7 height 7
click at [171, 215] on div "Anti-Fraud ✕" at bounding box center [302, 215] width 378 height 14
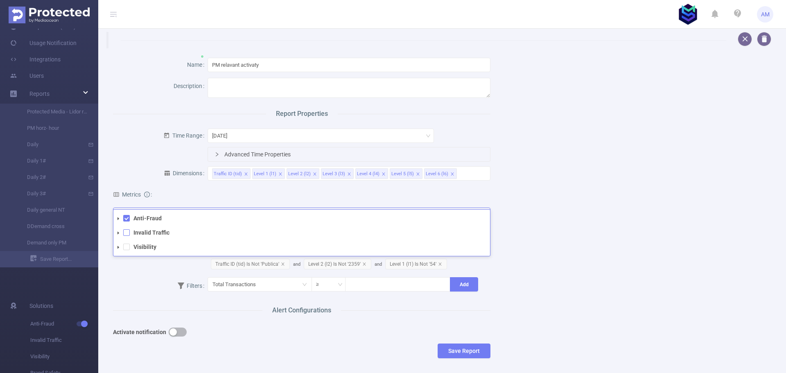
click at [127, 233] on span at bounding box center [126, 232] width 7 height 7
click at [638, 200] on div "Name PM relavant activaty Description Report Properties Time Range [DATE] Advan…" at bounding box center [439, 209] width 672 height 323
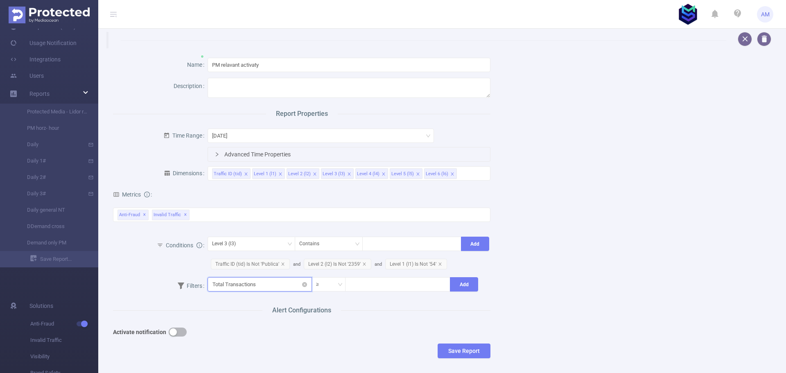
click at [296, 285] on input "text" at bounding box center [260, 284] width 105 height 14
click at [520, 309] on div "Name PM relavant activaty Description Report Properties Time Range [DATE] Advan…" at bounding box center [439, 209] width 672 height 323
click at [457, 348] on button "Save Report" at bounding box center [464, 351] width 53 height 15
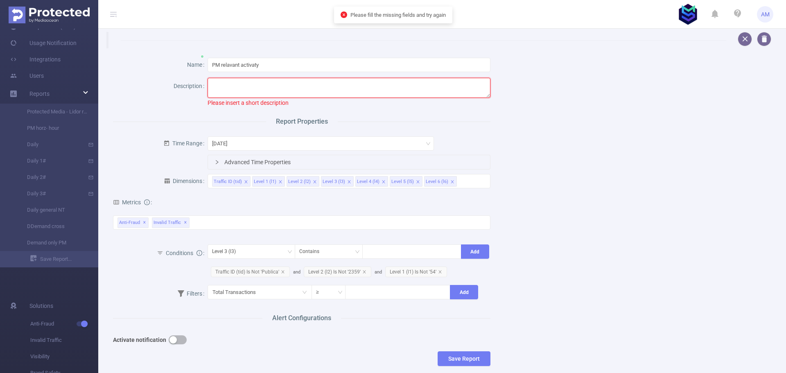
click at [228, 85] on textarea at bounding box center [349, 88] width 283 height 20
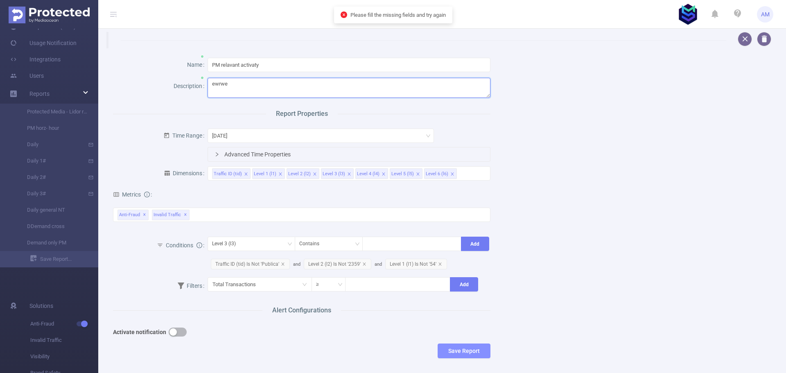
type textarea "ewrwe"
click at [459, 354] on button "Save Report" at bounding box center [464, 351] width 53 height 15
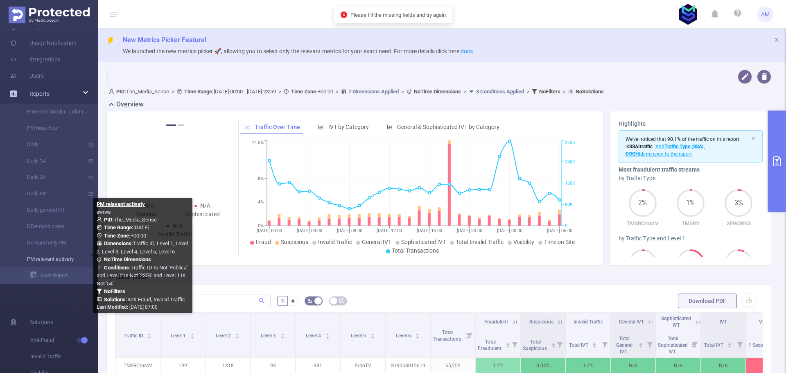
click at [55, 262] on link "PM relavant activaty" at bounding box center [52, 259] width 72 height 16
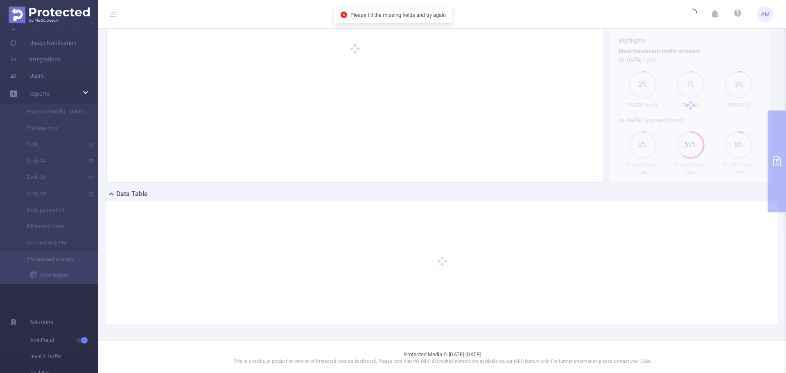
scroll to position [85, 0]
type input "[DATE] 23:59"
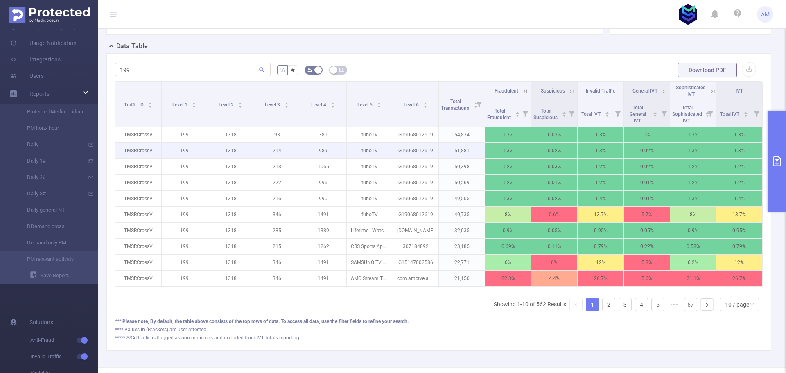
scroll to position [249, 0]
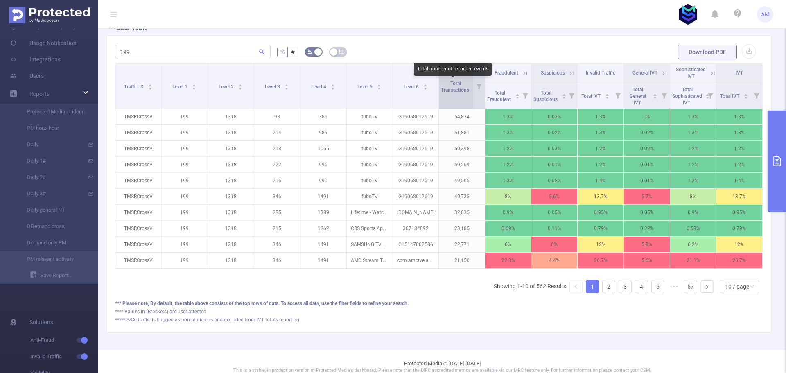
click at [449, 87] on span "Total Transactions" at bounding box center [455, 87] width 29 height 12
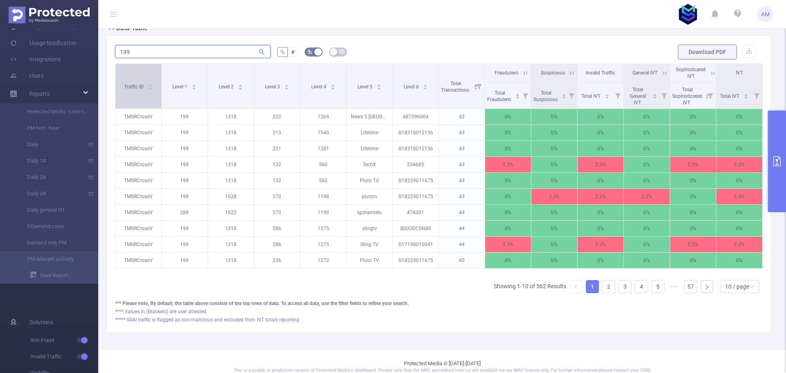
drag, startPoint x: 116, startPoint y: 54, endPoint x: 153, endPoint y: 66, distance: 38.6
click at [102, 58] on div "PM relavant activaty PID: The_Media_Sense > Time Range: [DATE] 00:00 - [DATE] 2…" at bounding box center [442, 83] width 688 height 532
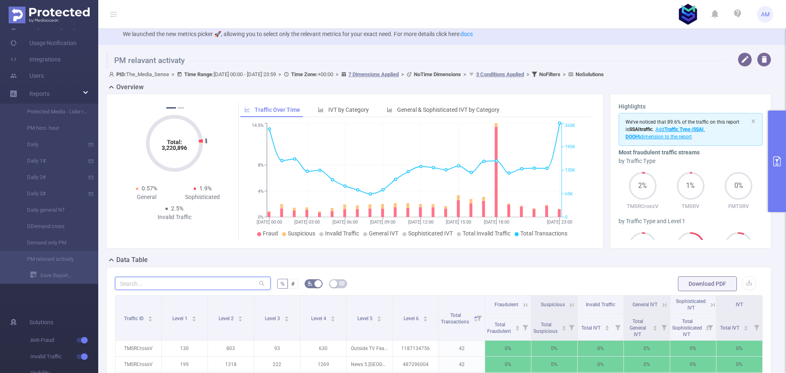
scroll to position [0, 0]
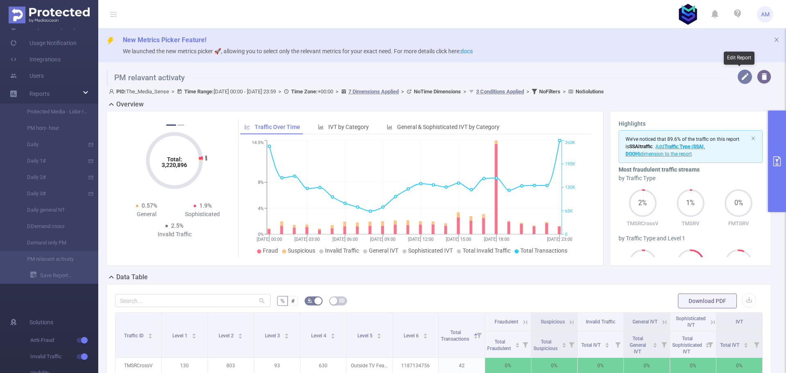
click at [739, 77] on button "button" at bounding box center [745, 77] width 14 height 14
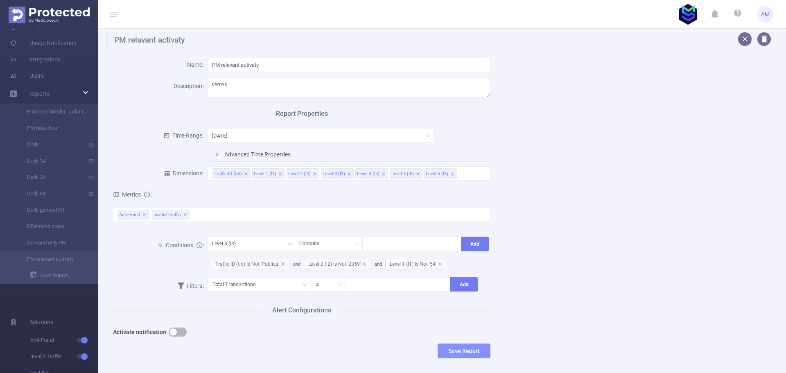
click at [453, 351] on button "Save Report" at bounding box center [464, 351] width 53 height 15
click at [504, 327] on button "Save" at bounding box center [499, 326] width 19 height 10
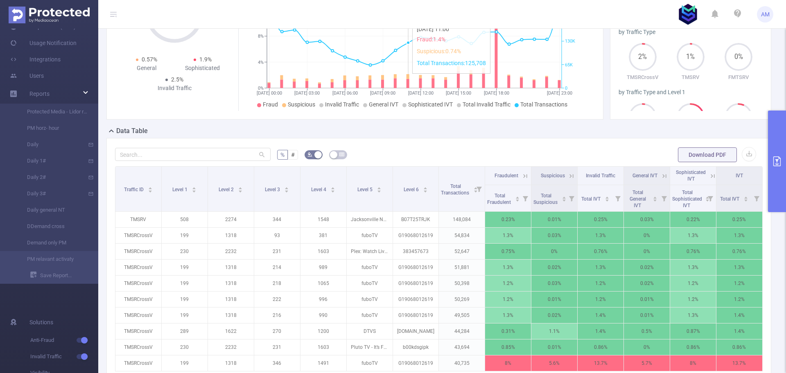
scroll to position [205, 0]
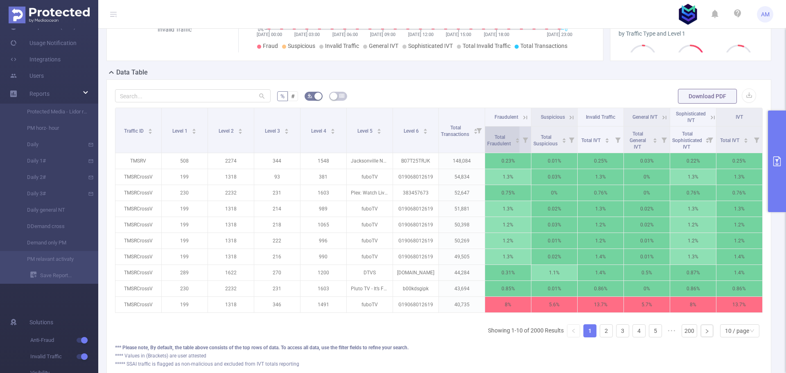
click at [505, 147] on div "Total Fraudulent" at bounding box center [503, 139] width 33 height 15
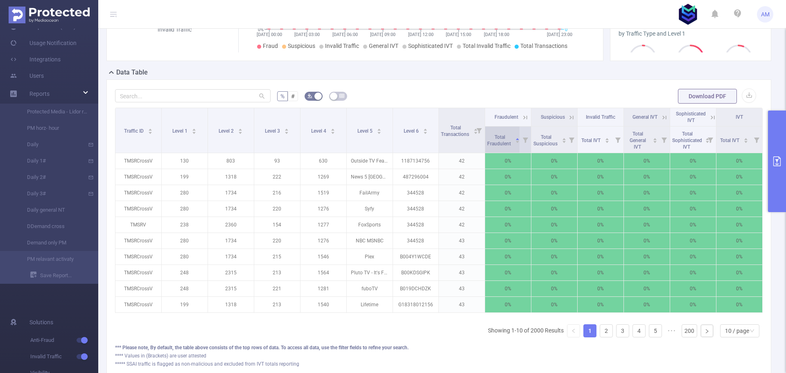
click at [502, 141] on span "Total Fraudulent" at bounding box center [499, 140] width 25 height 12
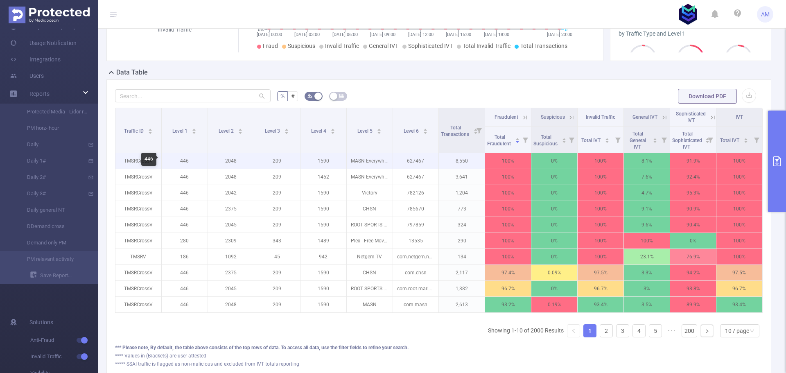
click at [183, 161] on p "446" at bounding box center [185, 161] width 46 height 16
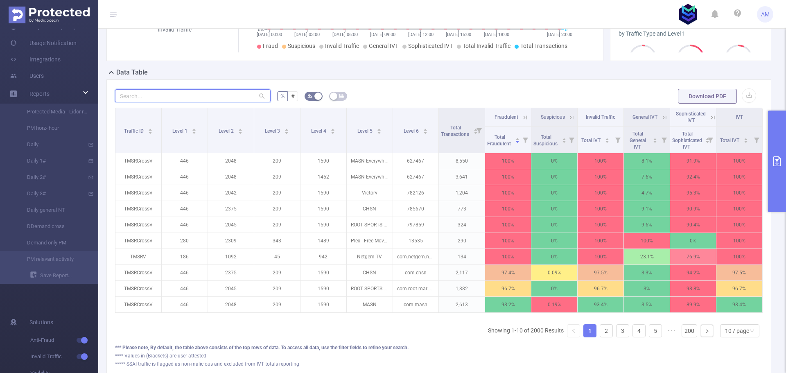
click at [183, 96] on input "text" at bounding box center [193, 95] width 156 height 13
paste input "446"
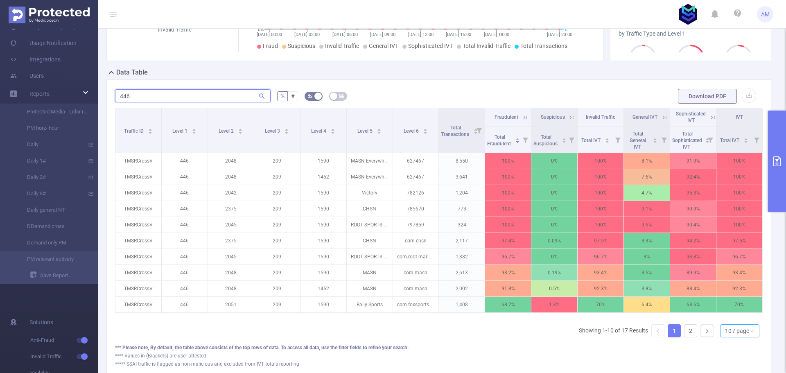
type input "446"
click at [733, 333] on div "10 / page" at bounding box center [737, 331] width 24 height 12
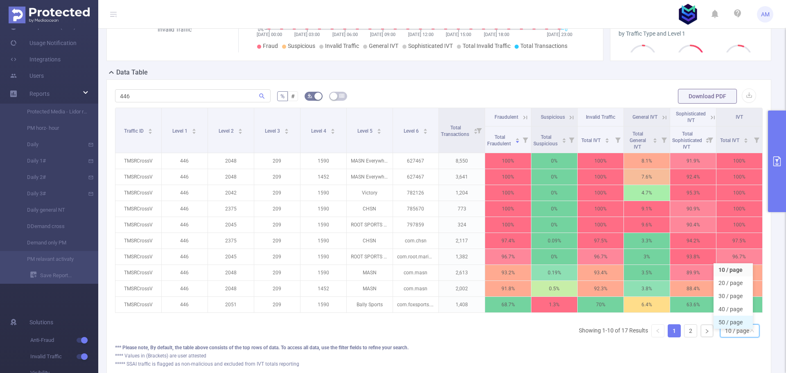
click at [738, 320] on li "50 / page" at bounding box center [733, 322] width 39 height 13
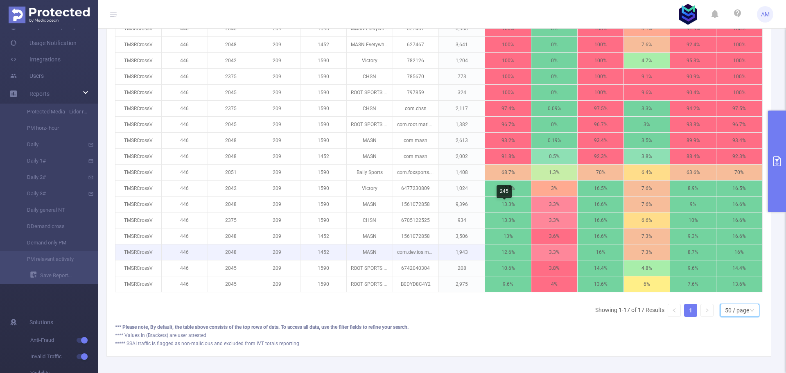
scroll to position [296, 0]
